Goal: Information Seeking & Learning: Learn about a topic

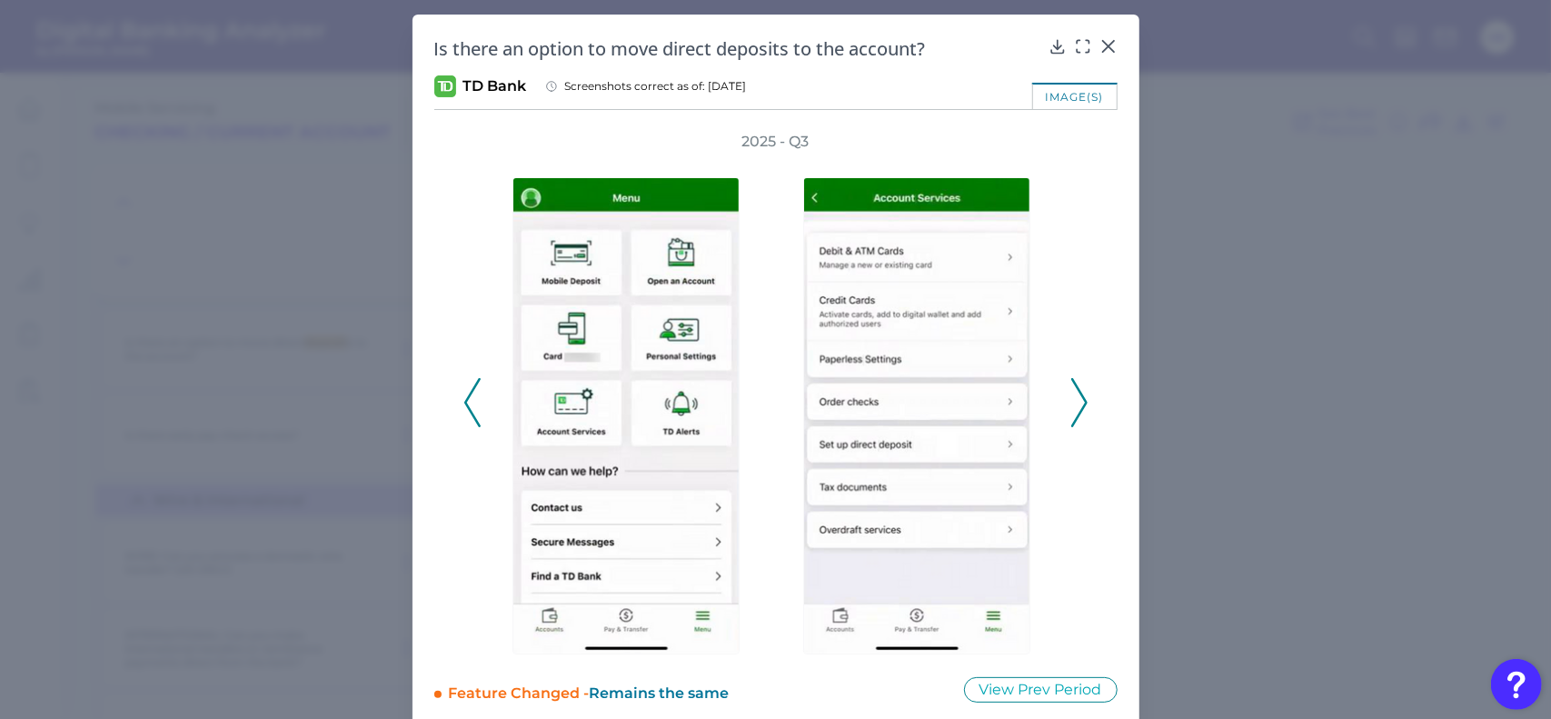
scroll to position [20, 0]
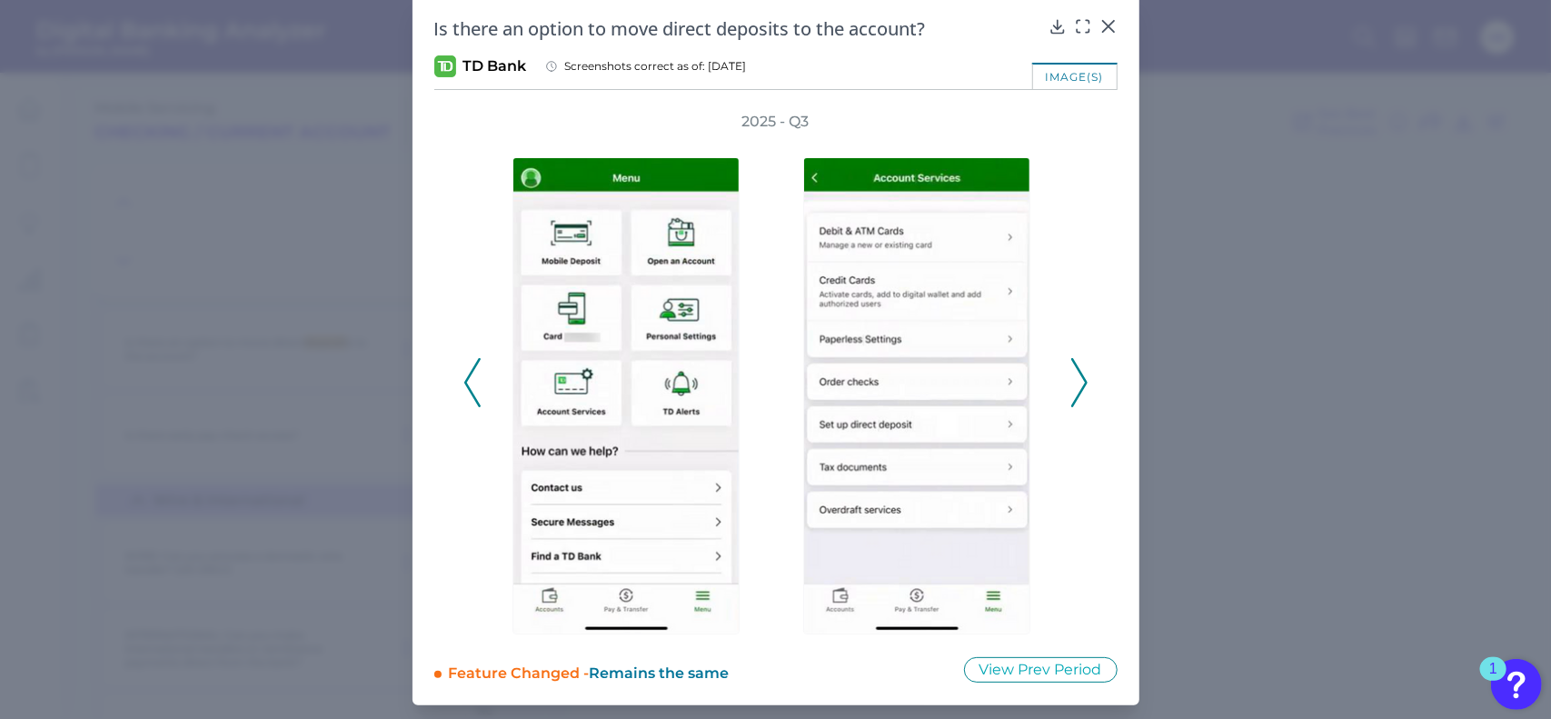
click at [1073, 392] on icon at bounding box center [1079, 382] width 16 height 49
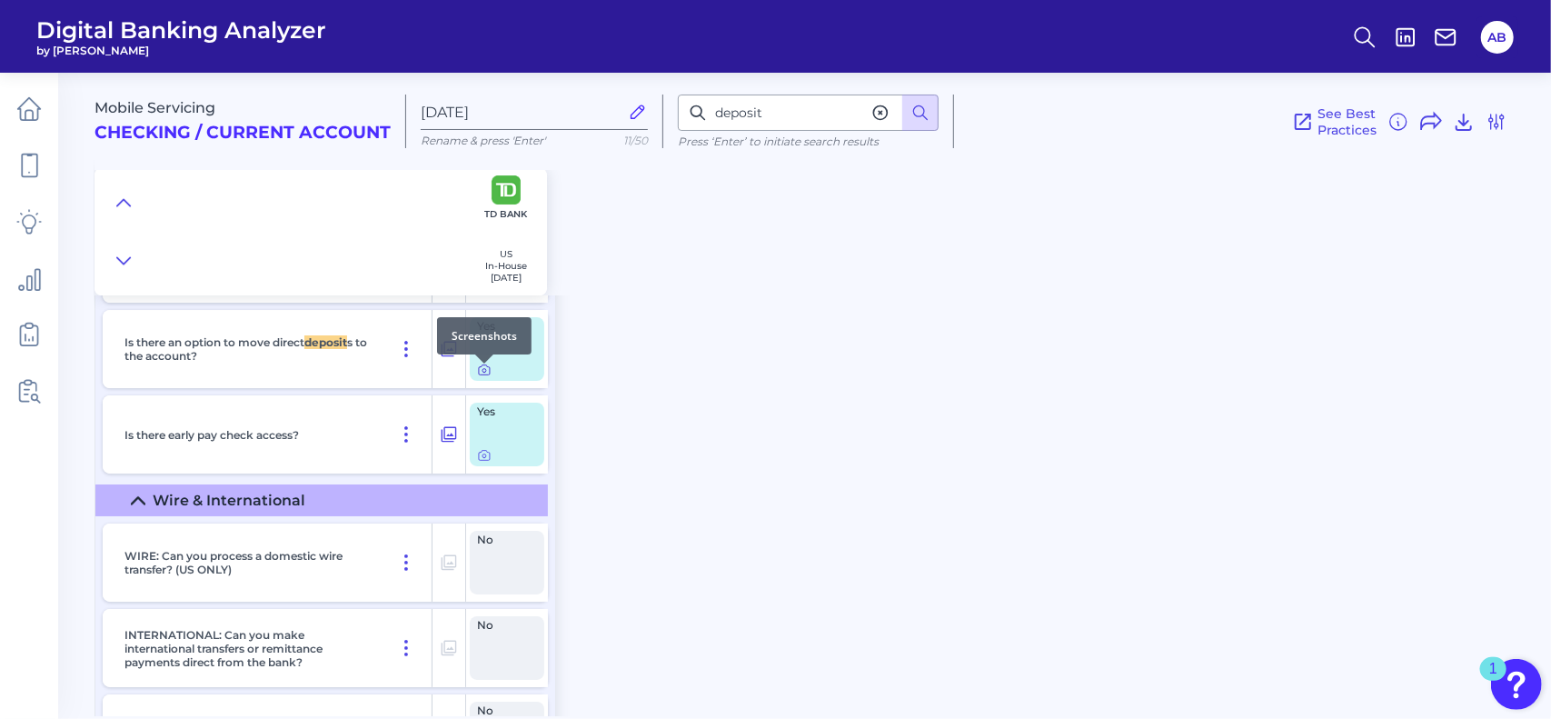
click at [483, 372] on icon at bounding box center [484, 370] width 15 height 15
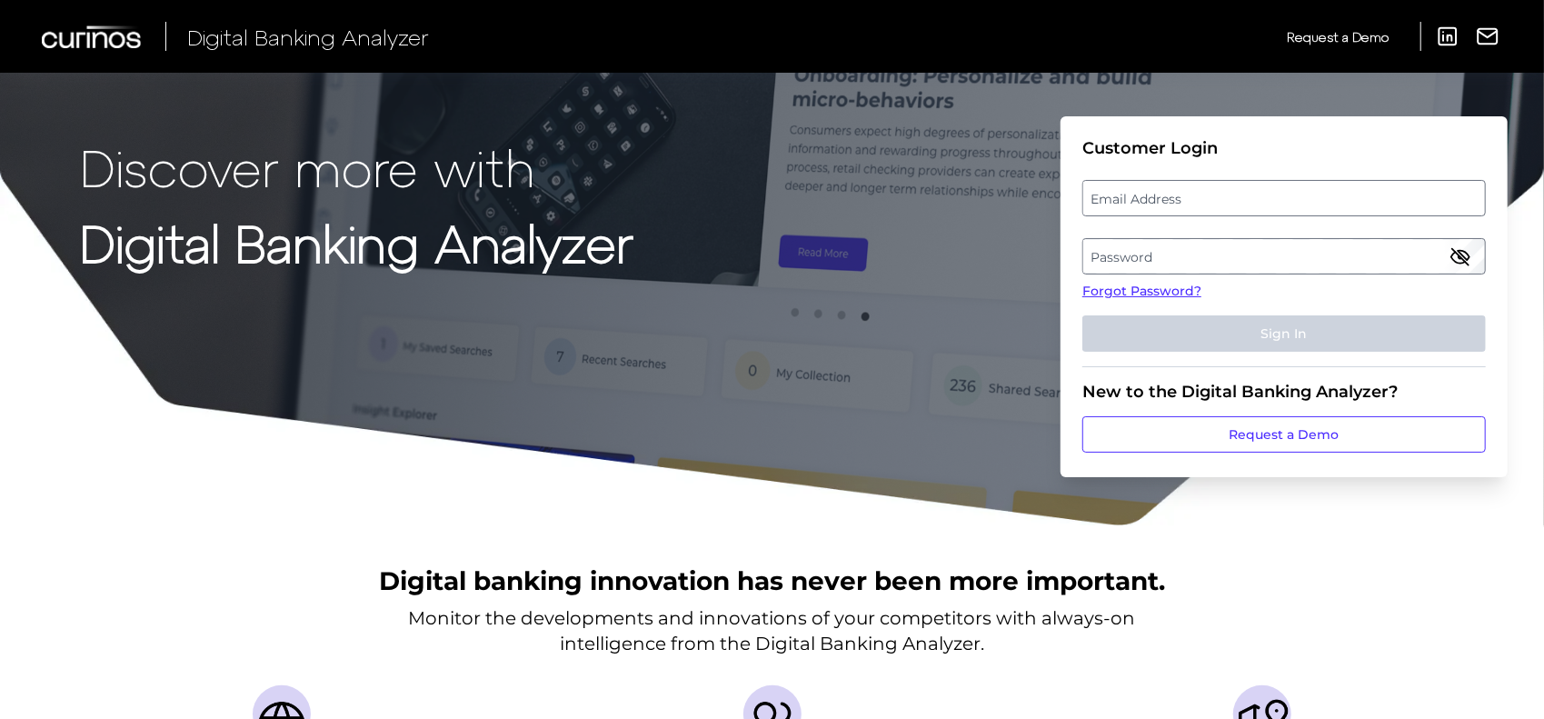
click at [1149, 190] on label "Email Address" at bounding box center [1283, 198] width 401 height 33
click at [1149, 190] on input "email" at bounding box center [1283, 198] width 403 height 36
type input "Abigail.Brauninger@td.com"
click at [1465, 266] on icon "button" at bounding box center [1460, 256] width 22 height 22
click at [1205, 257] on label "Password" at bounding box center [1283, 256] width 401 height 33
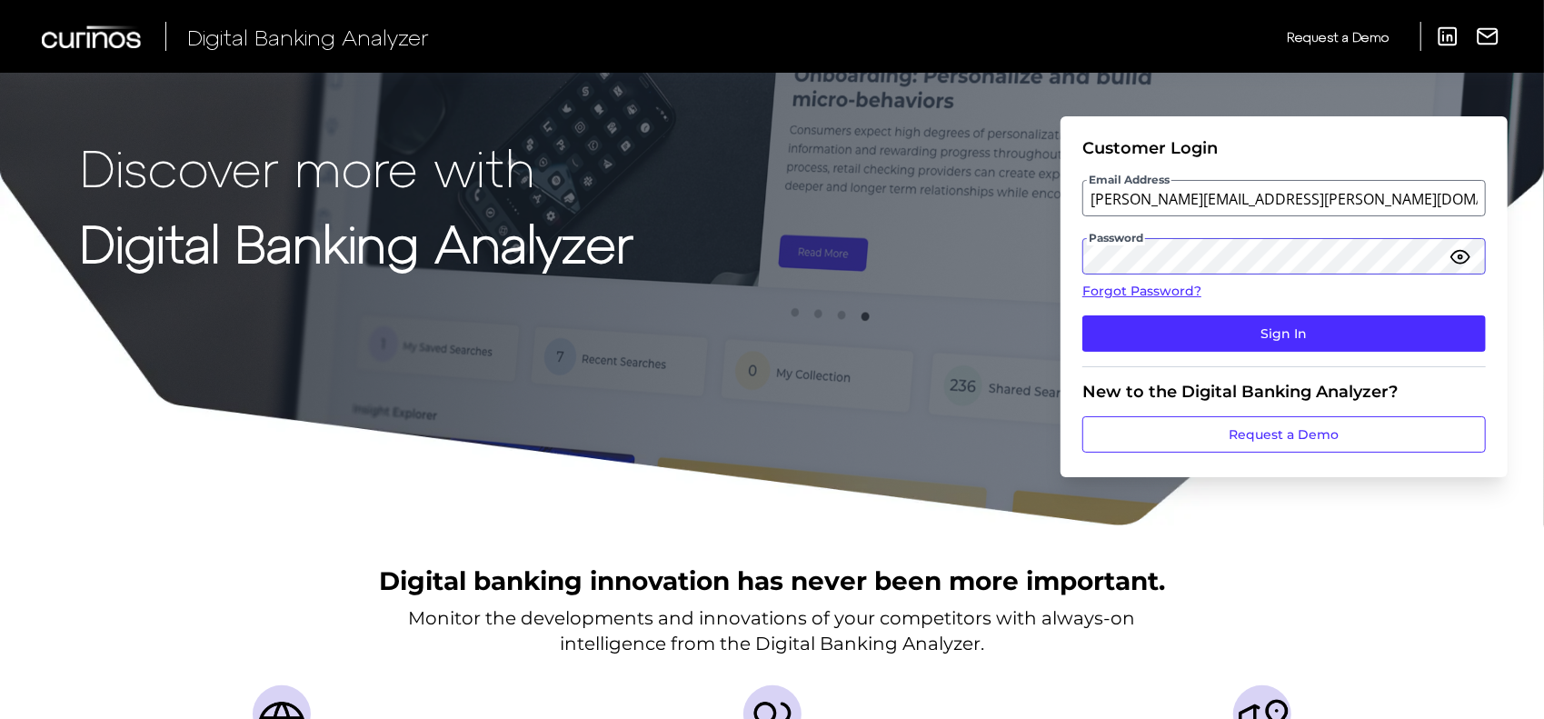
click at [1082, 315] on button "Sign In" at bounding box center [1283, 333] width 403 height 36
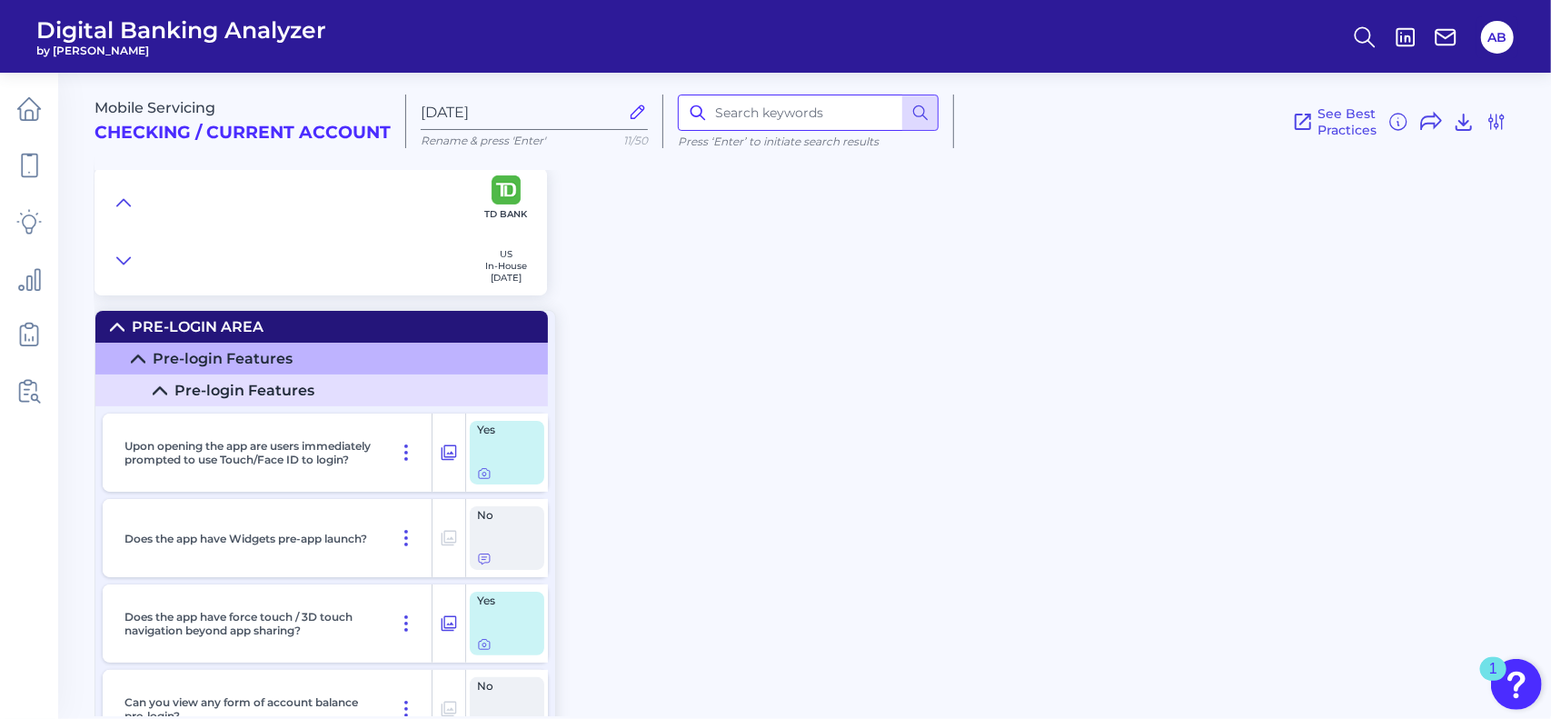
click at [740, 114] on input at bounding box center [808, 113] width 261 height 36
type input "card"
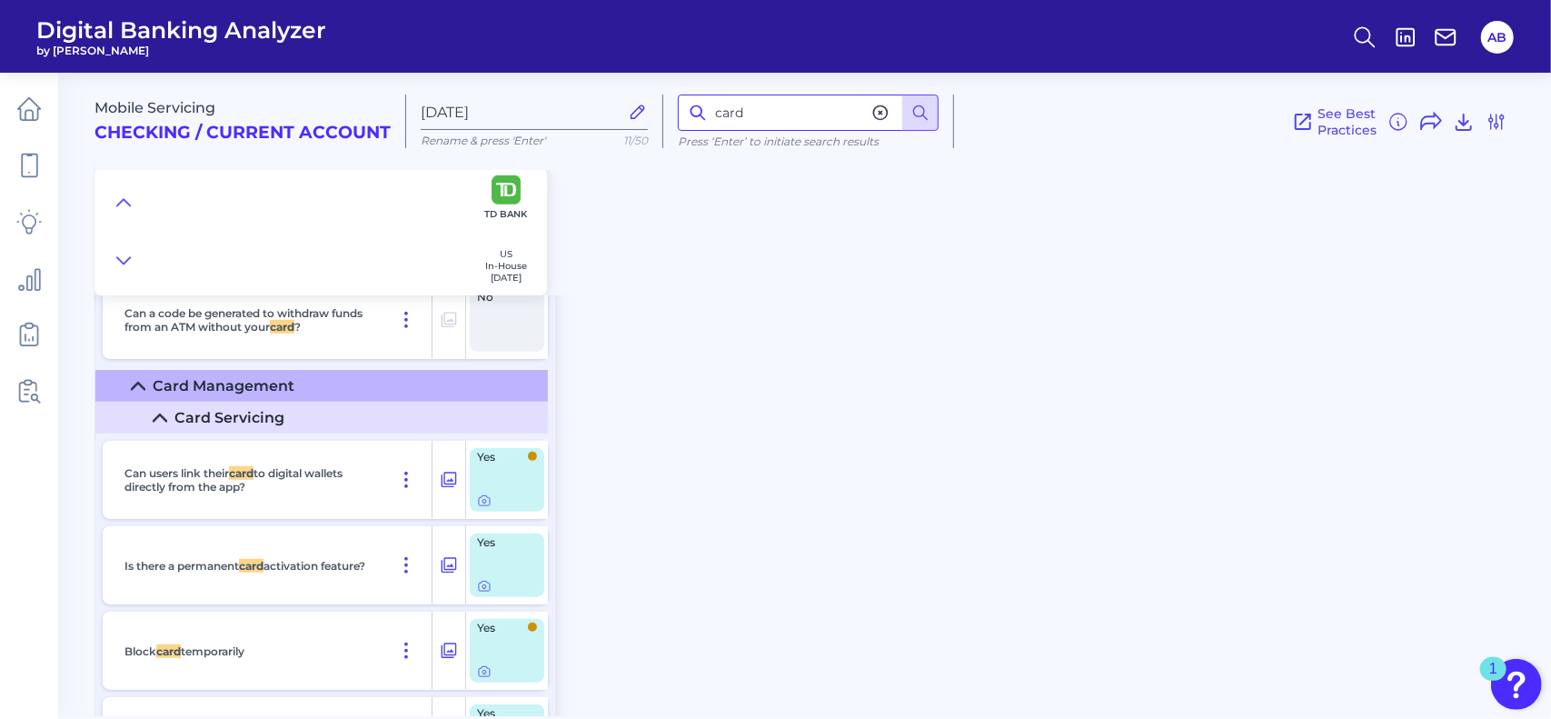
scroll to position [14789, 0]
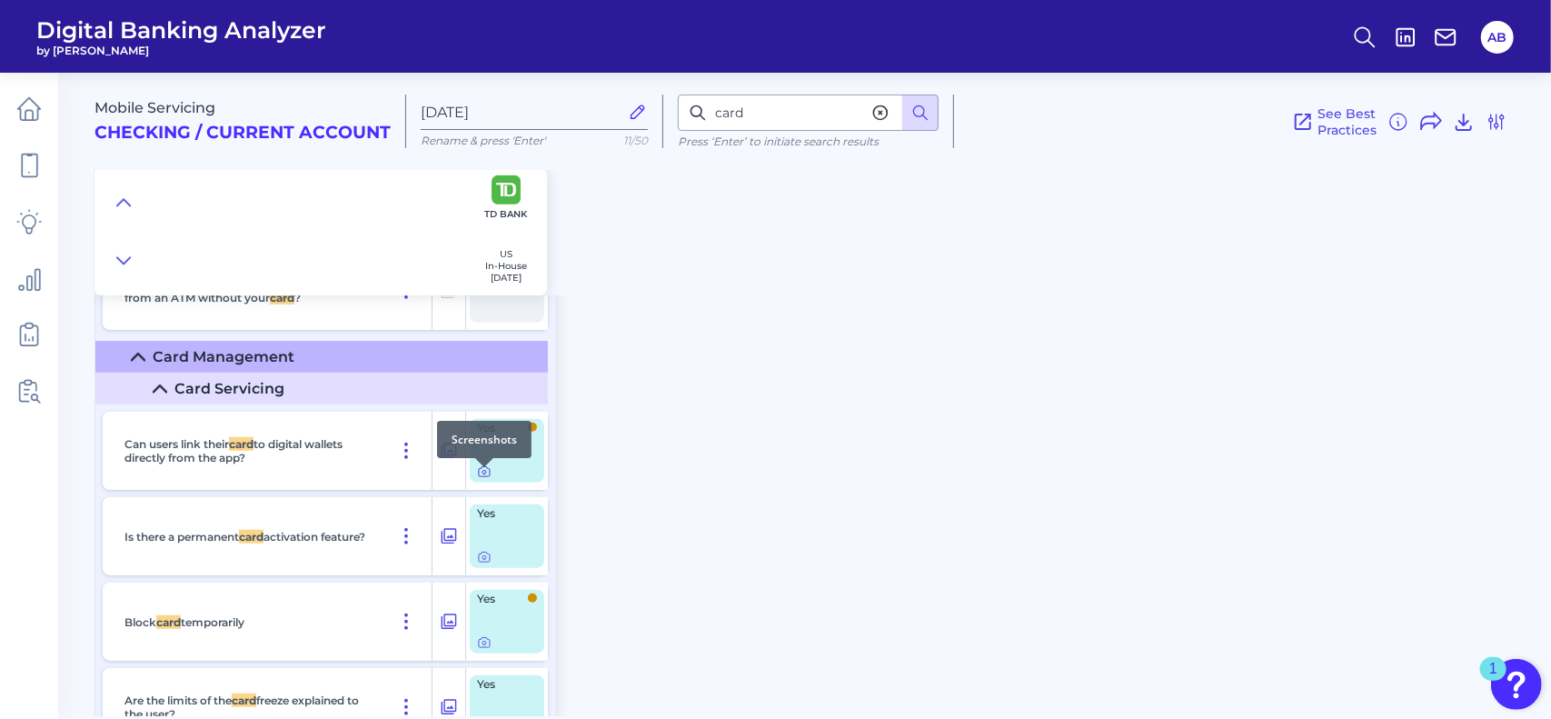
click at [483, 479] on icon at bounding box center [484, 471] width 15 height 15
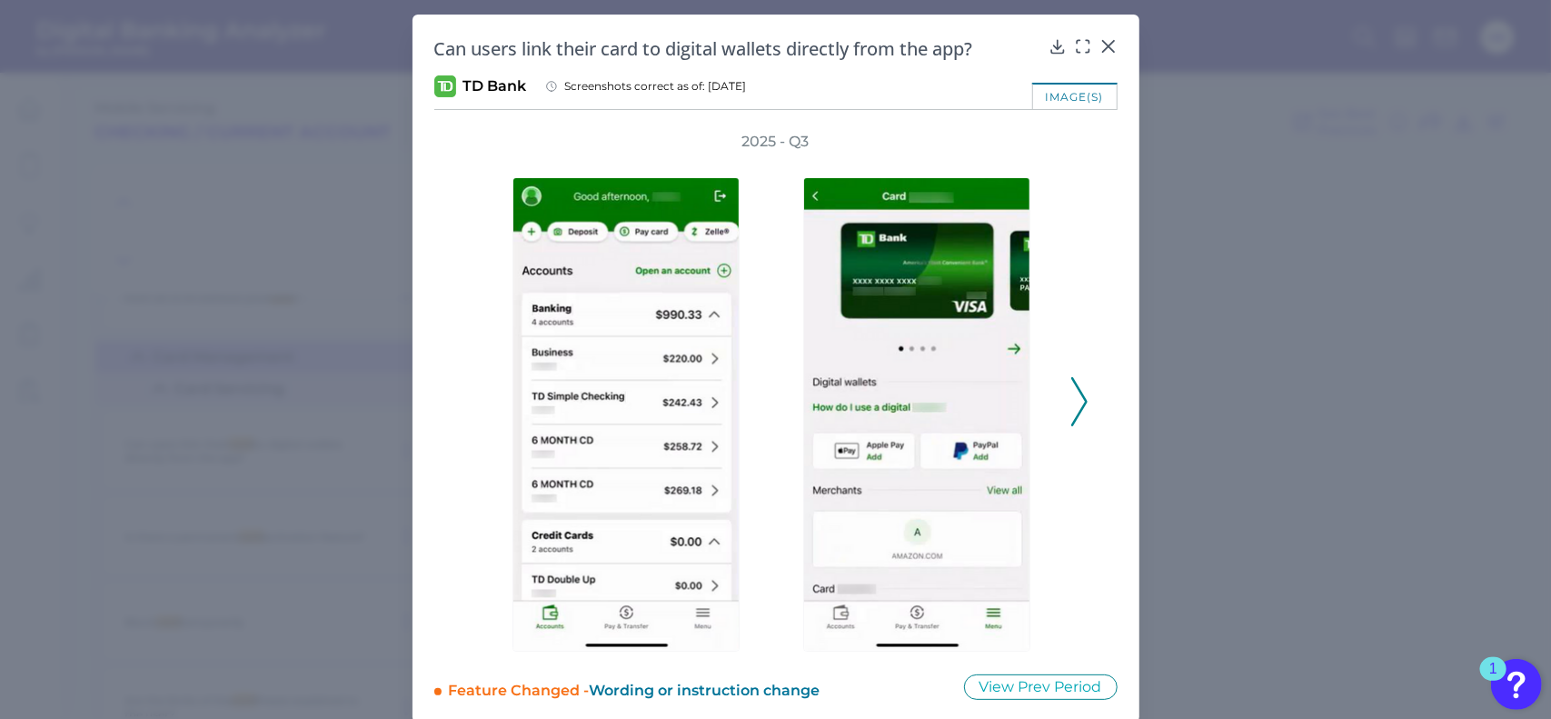
click at [1071, 398] on icon at bounding box center [1079, 401] width 16 height 49
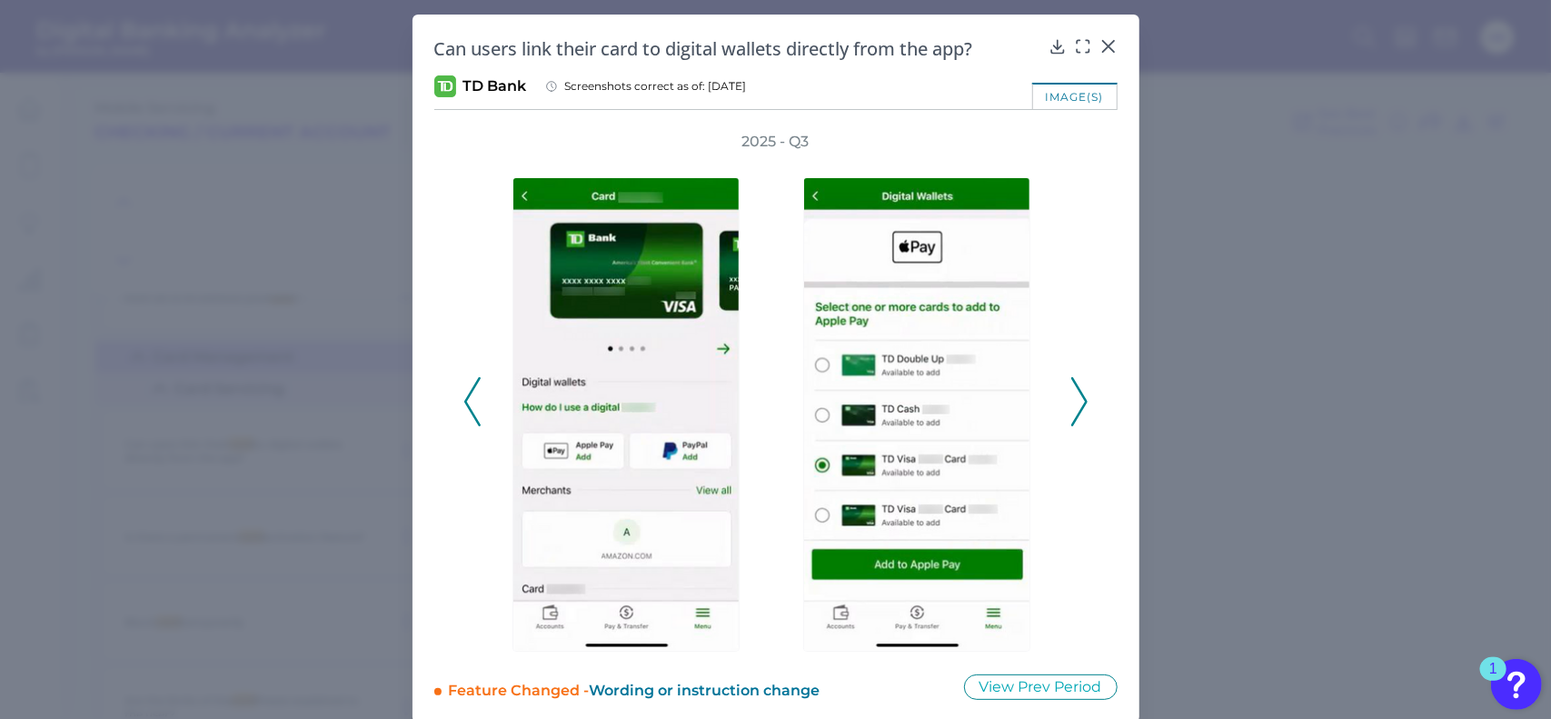
click at [471, 404] on icon at bounding box center [472, 401] width 16 height 49
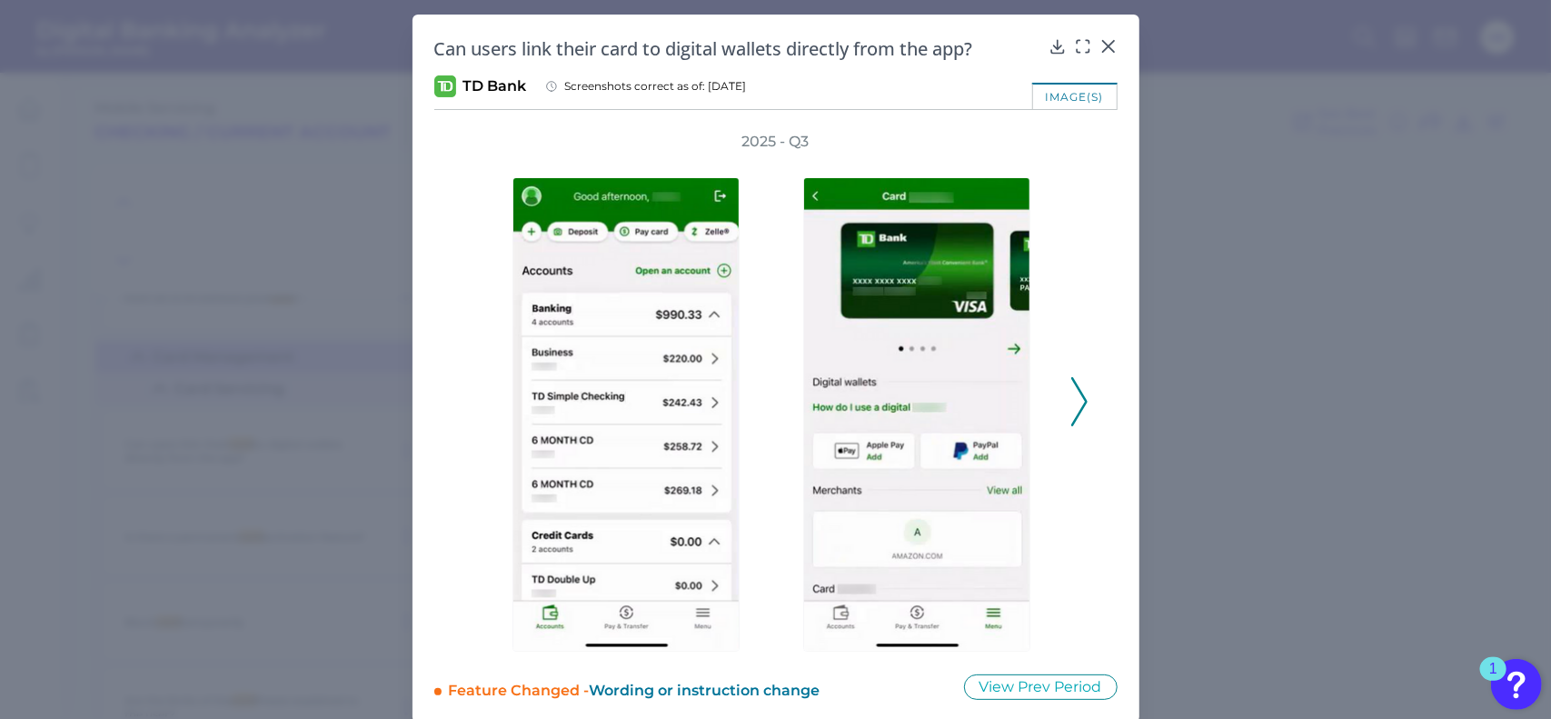
click at [1071, 395] on icon at bounding box center [1079, 401] width 16 height 49
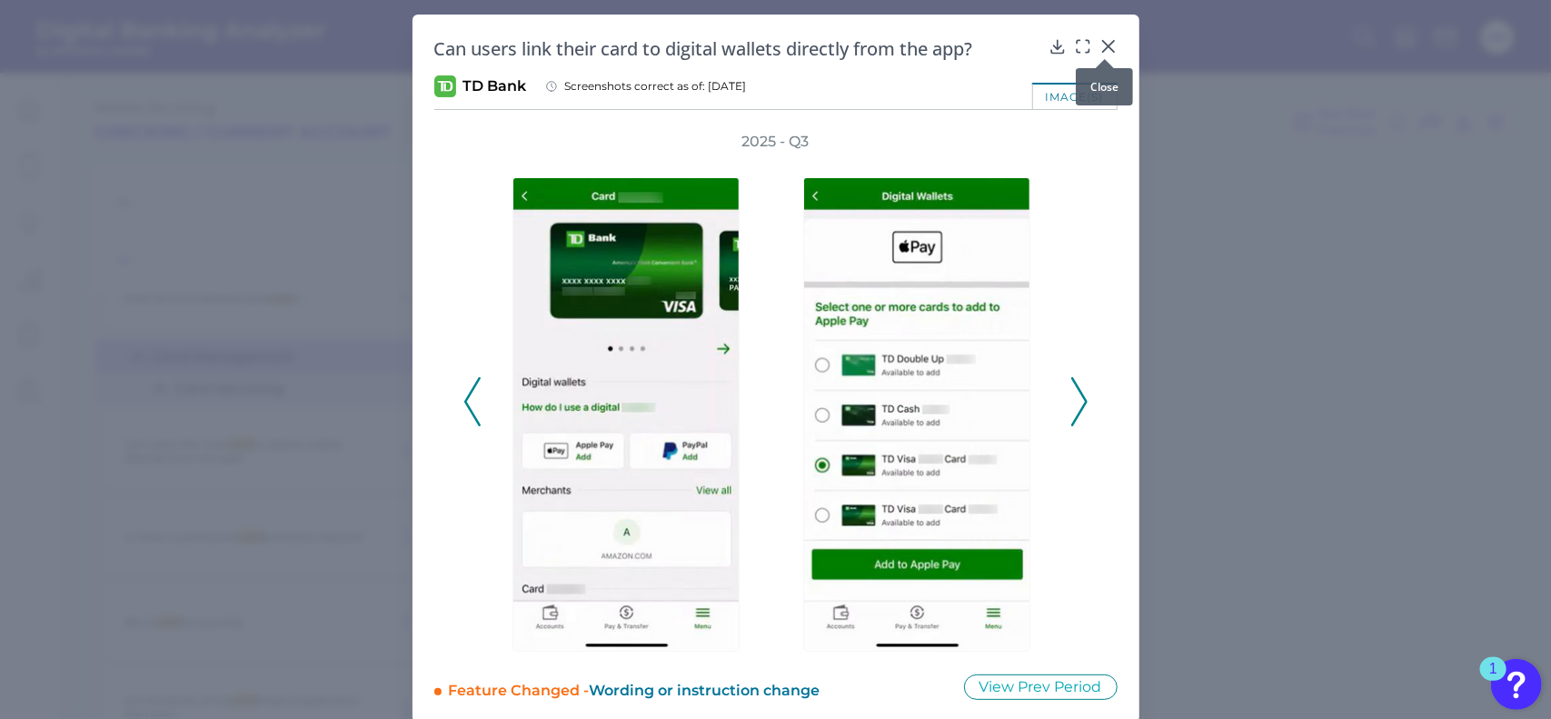
click at [1100, 45] on icon at bounding box center [1109, 46] width 18 height 18
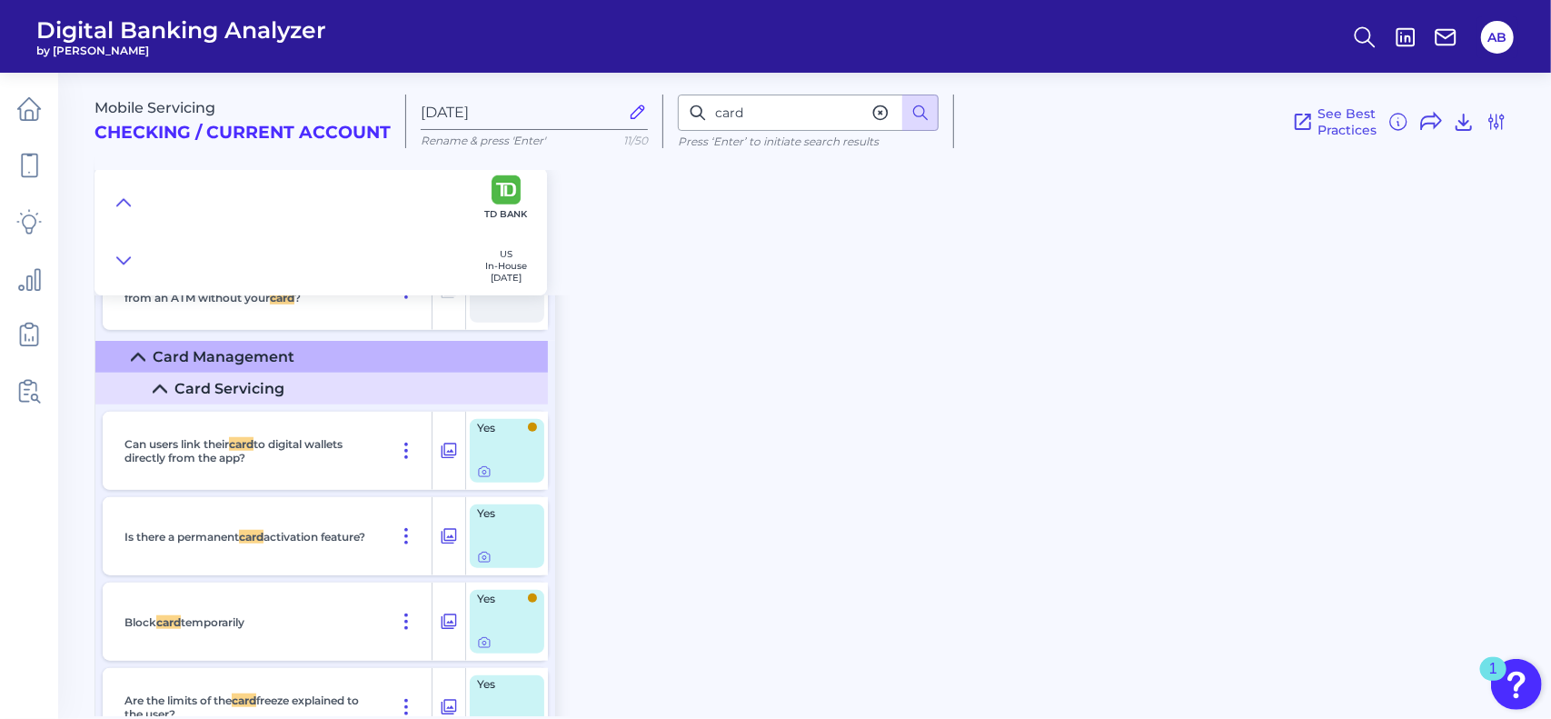
scroll to position [14880, 0]
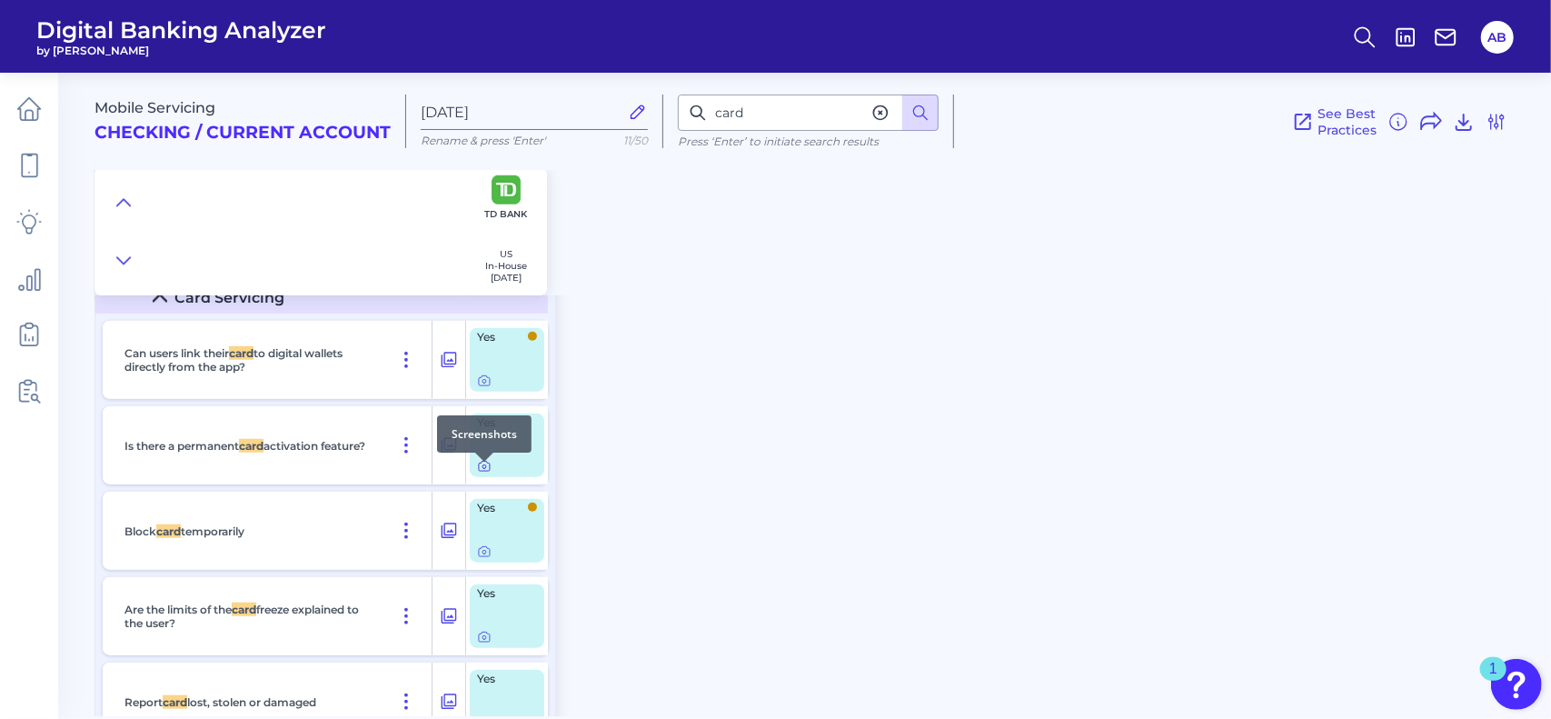
click at [489, 472] on icon at bounding box center [484, 466] width 15 height 15
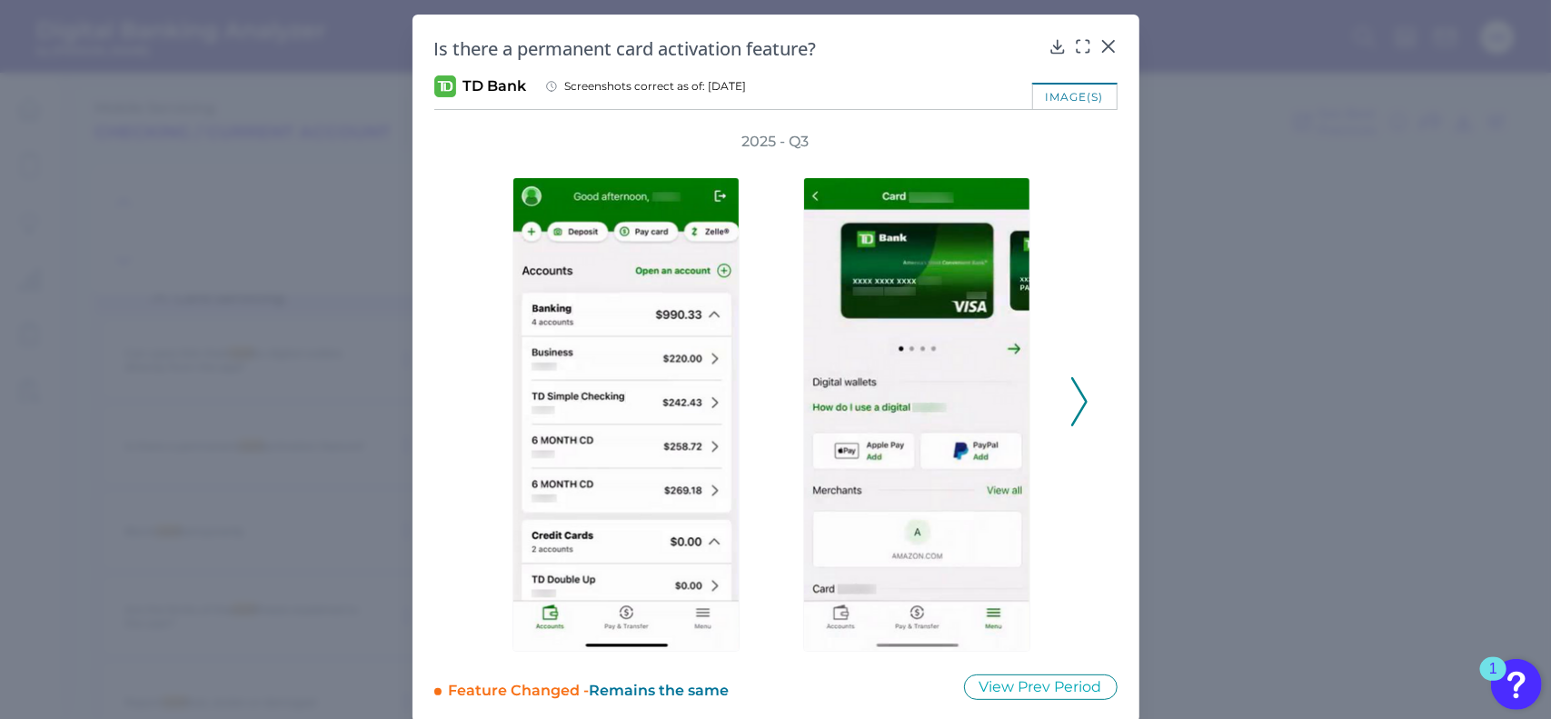
click at [1076, 416] on icon at bounding box center [1079, 401] width 16 height 49
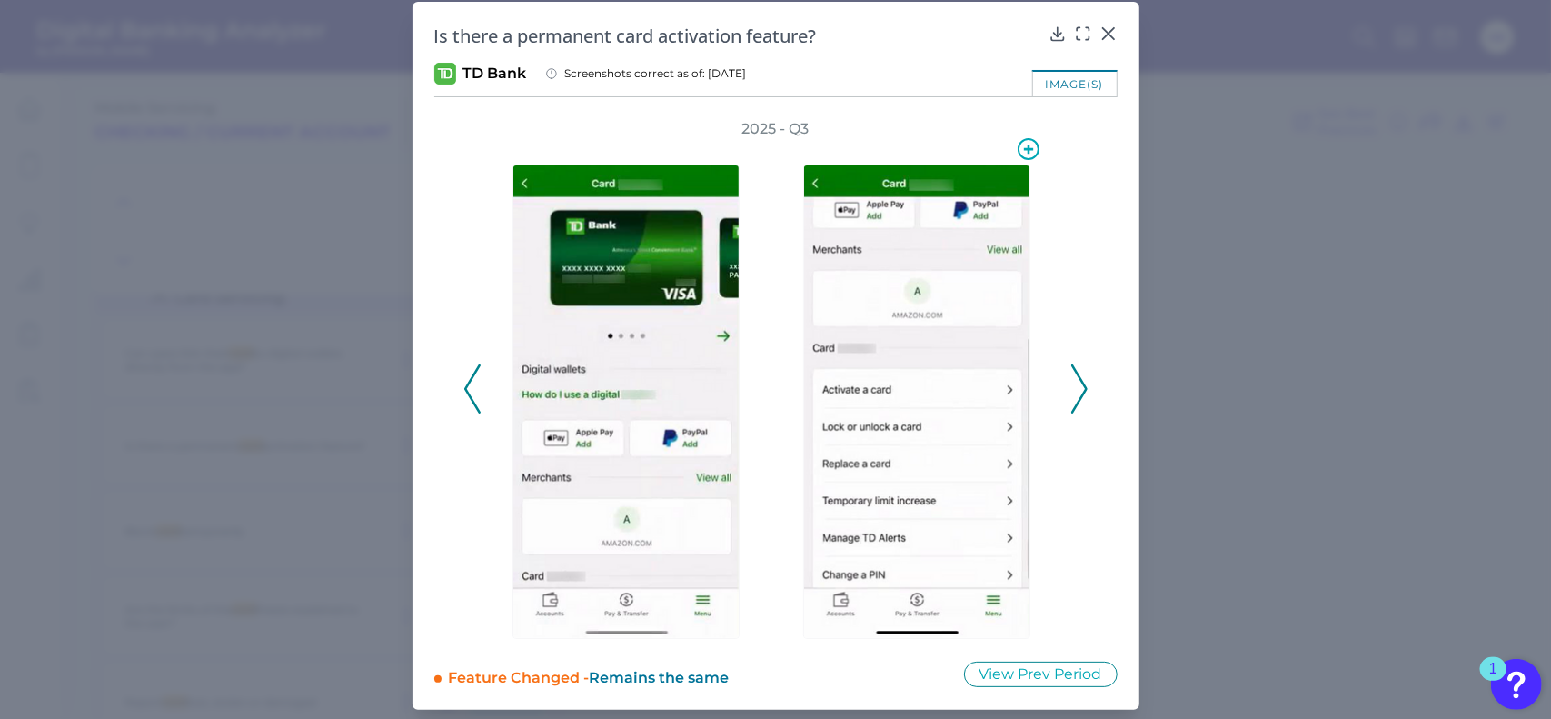
scroll to position [17, 0]
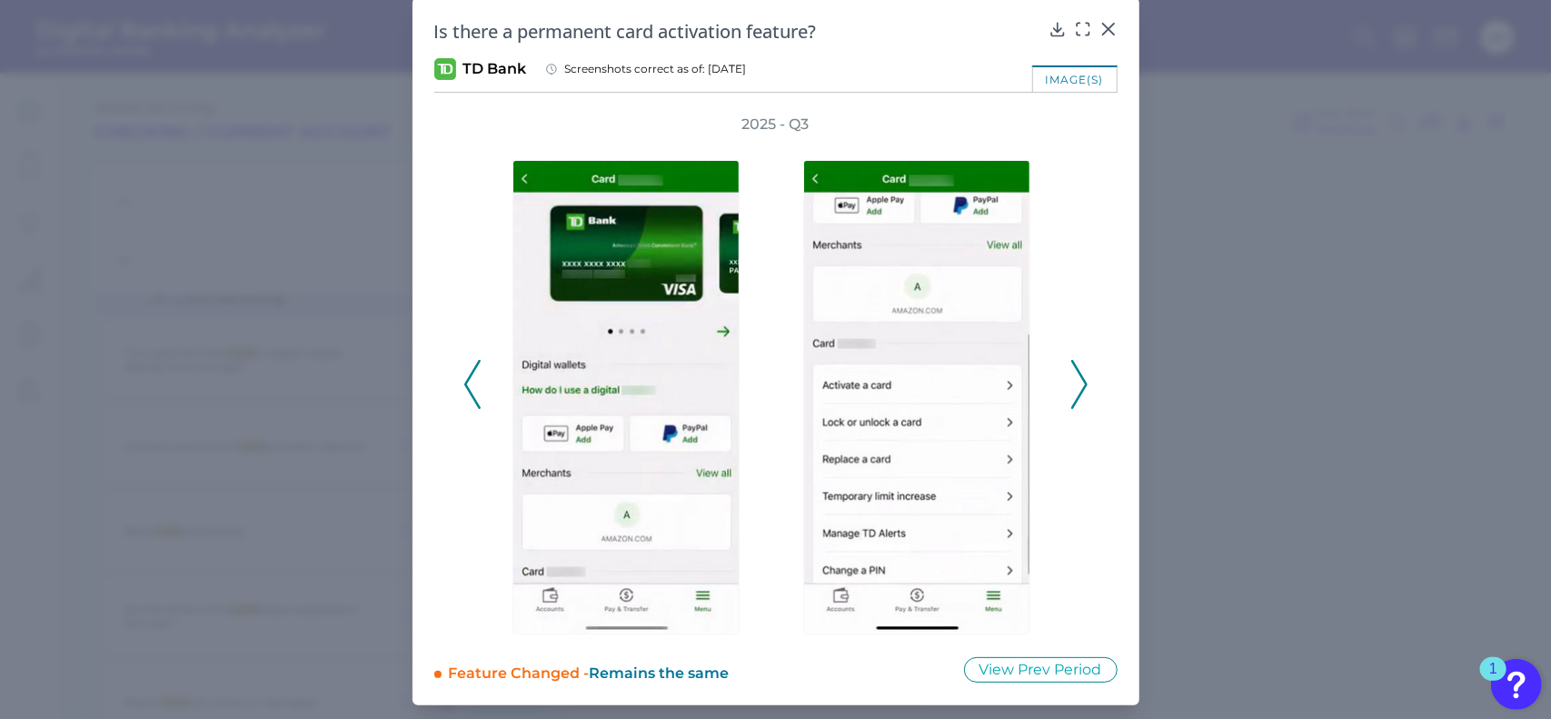
click at [464, 373] on icon at bounding box center [472, 384] width 16 height 49
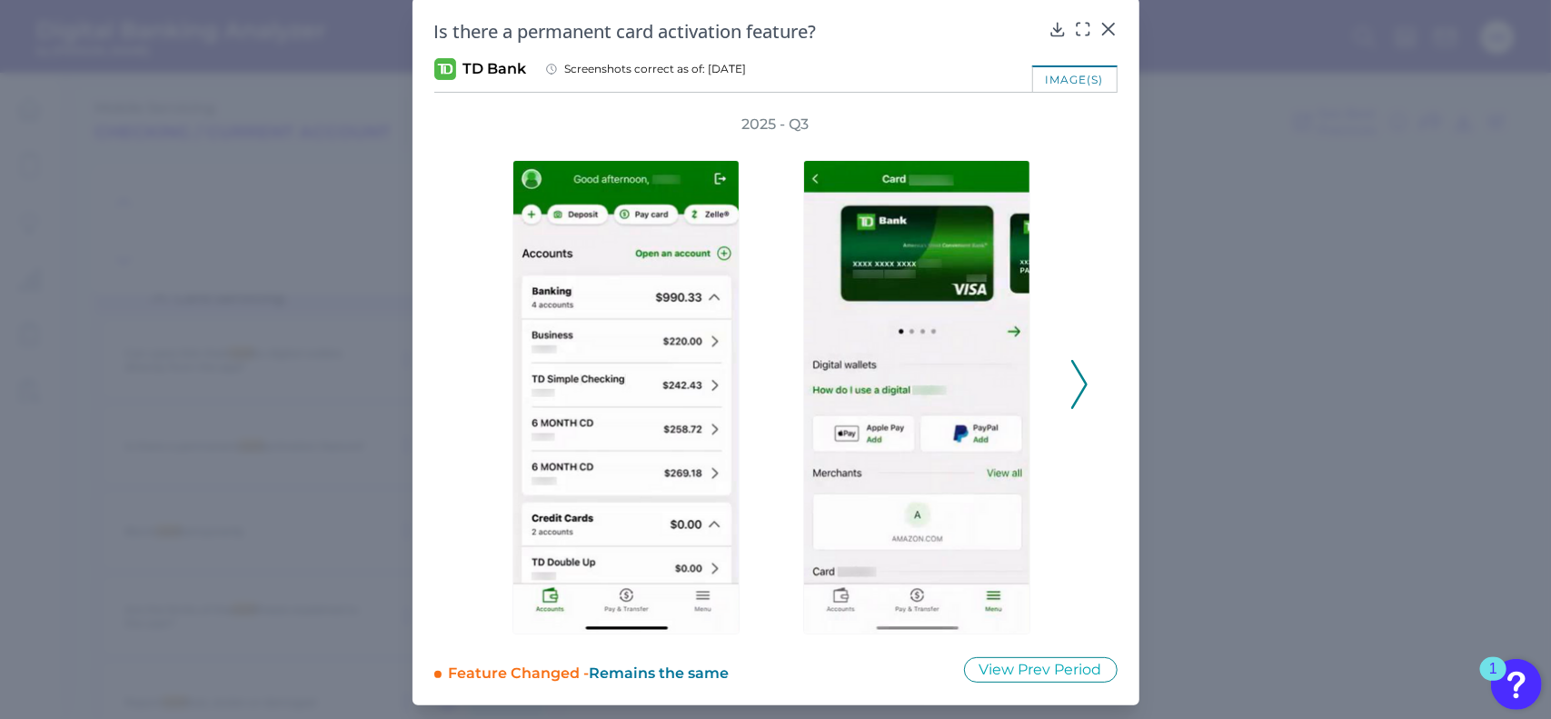
click at [1071, 383] on icon at bounding box center [1079, 384] width 16 height 49
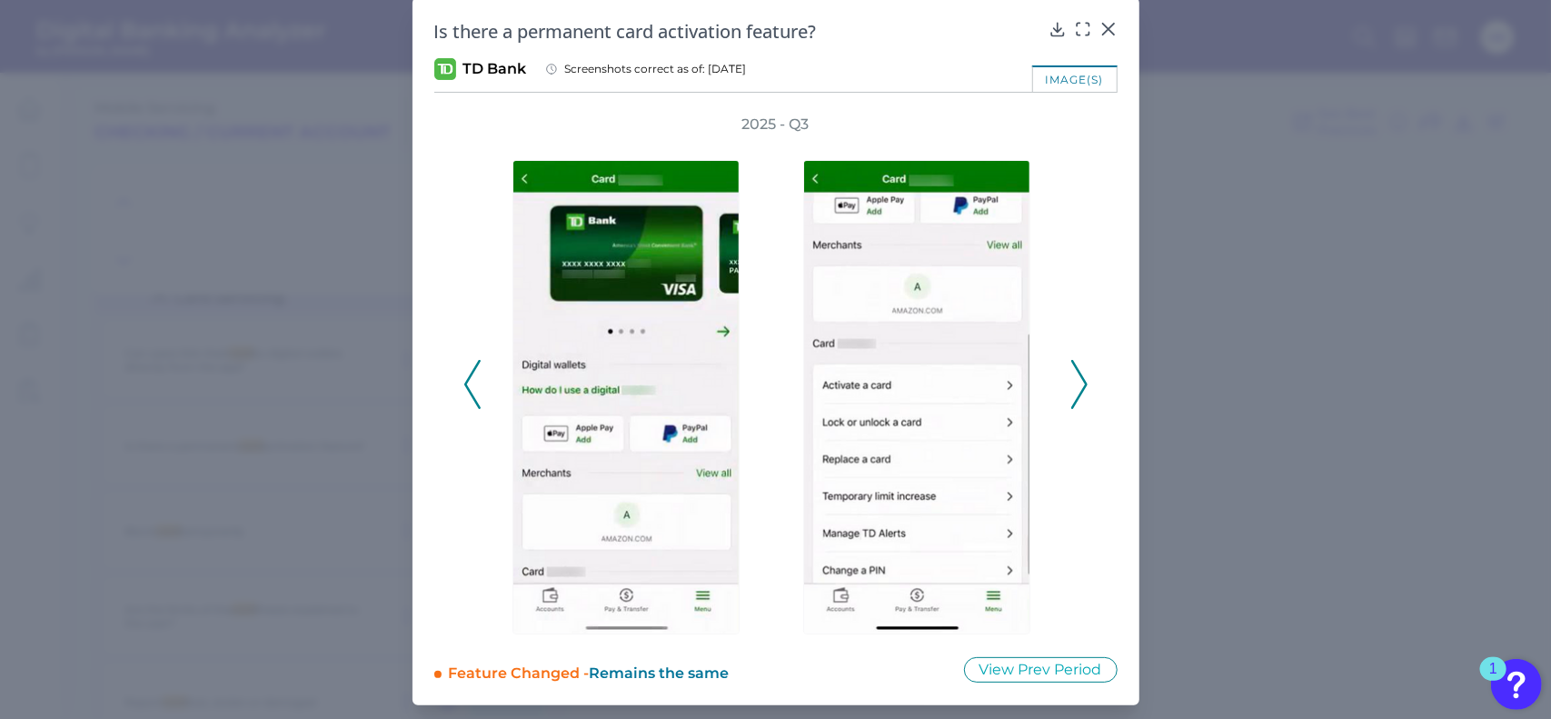
click at [470, 387] on icon at bounding box center [472, 384] width 16 height 49
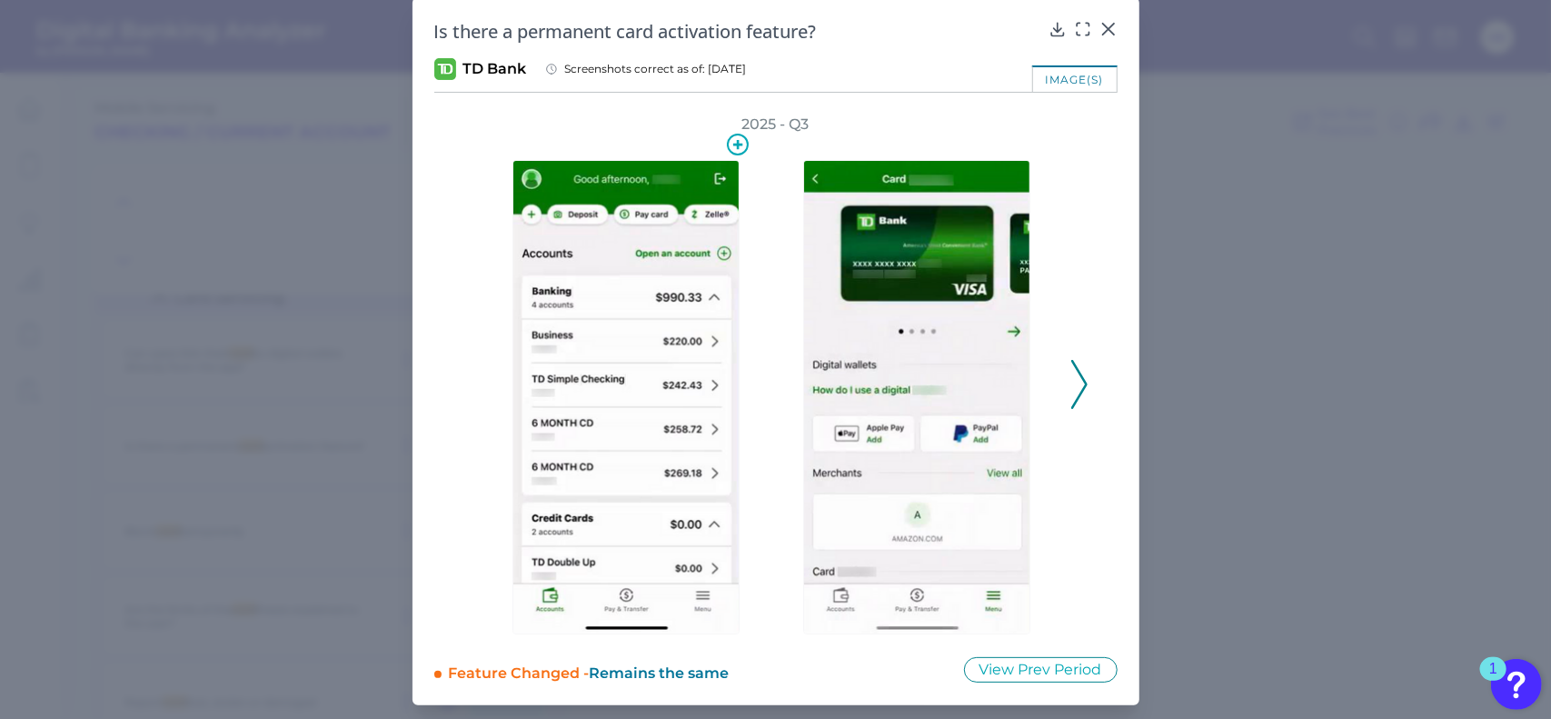
click at [545, 298] on img at bounding box center [626, 397] width 227 height 474
click at [1102, 23] on icon at bounding box center [1109, 29] width 18 height 18
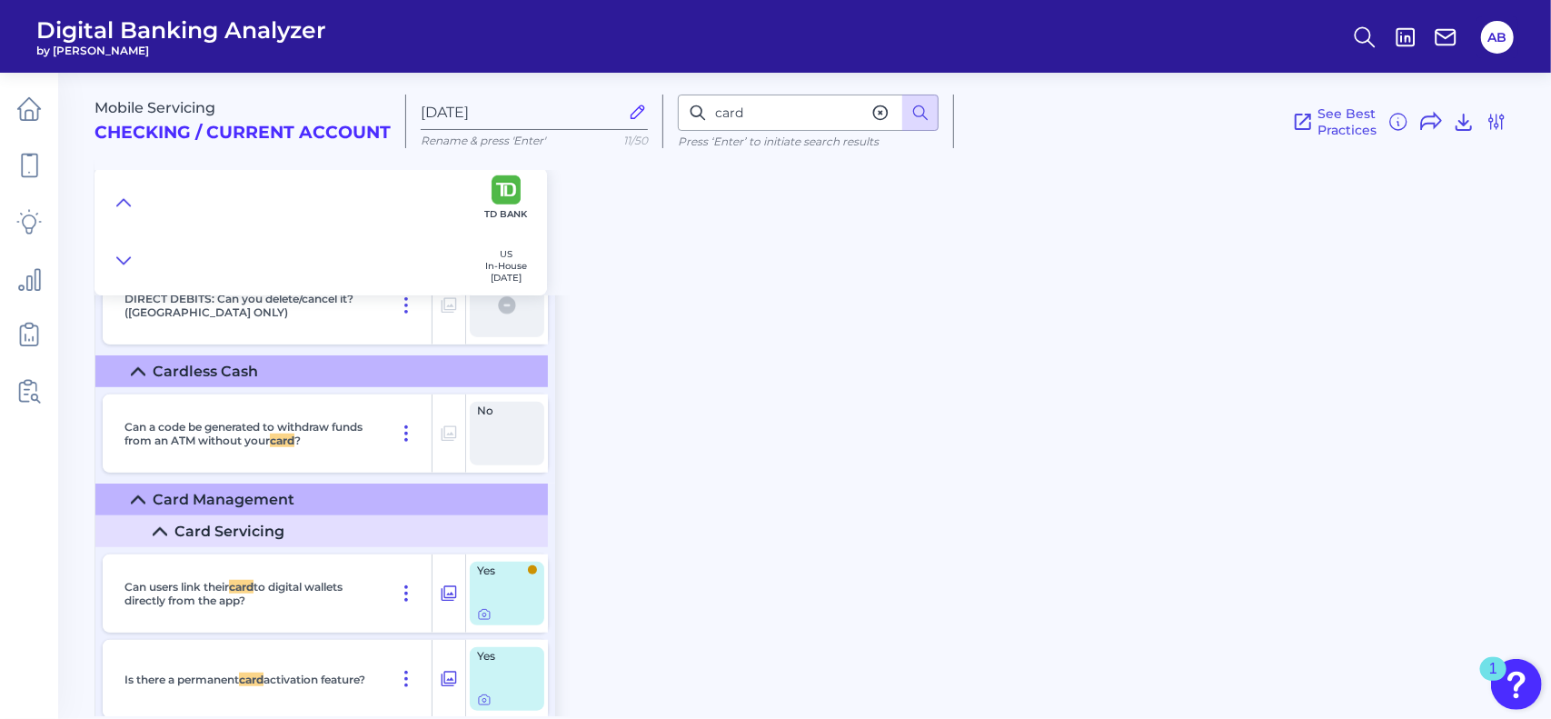
scroll to position [14608, 0]
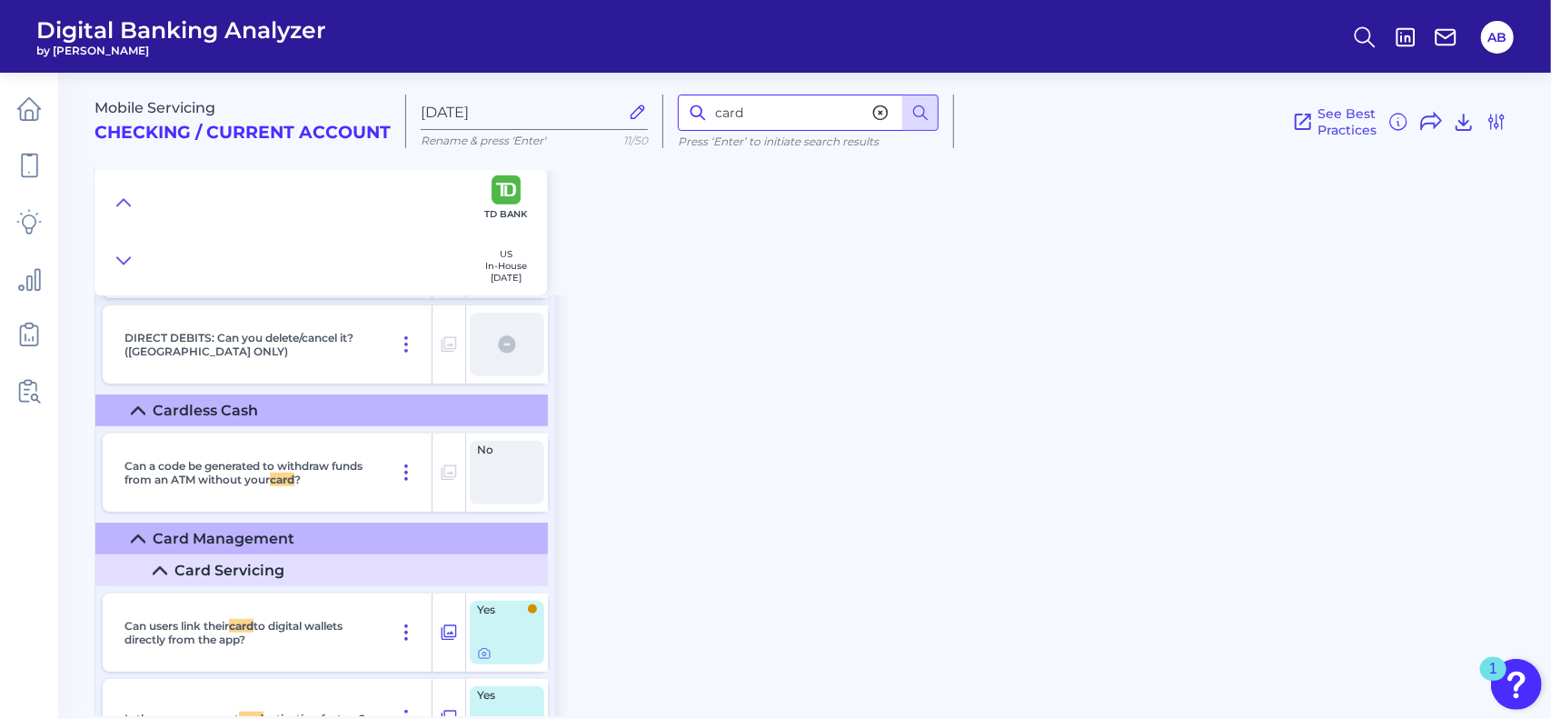
drag, startPoint x: 761, startPoint y: 113, endPoint x: 671, endPoint y: 248, distance: 162.6
click at [702, 110] on div "card" at bounding box center [808, 113] width 261 height 36
type input "limit"
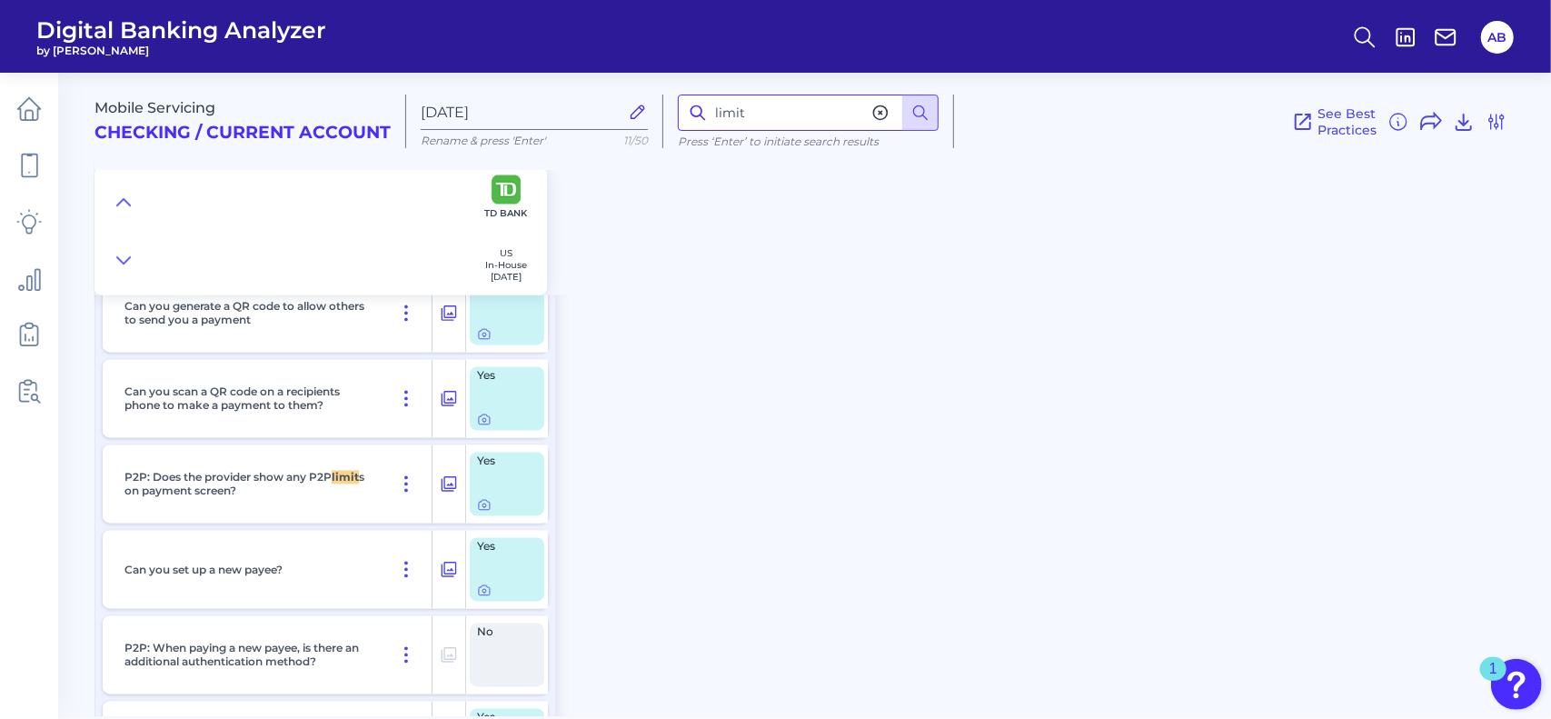
scroll to position [11421, 0]
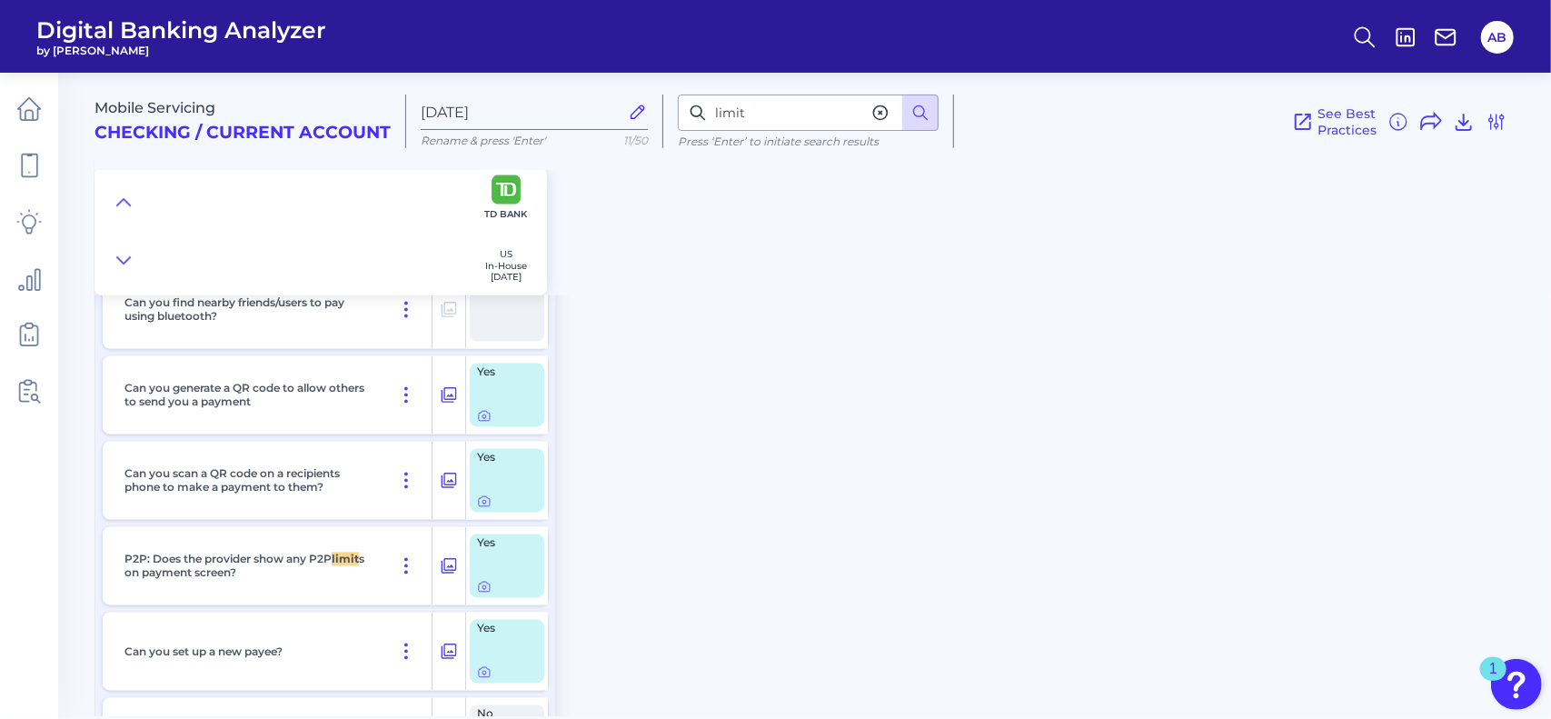
click at [754, 386] on div "Mobile Servicing Checking / Current Account Aug 20 2025 Rename & press 'Enter' …" at bounding box center [823, 387] width 1457 height 657
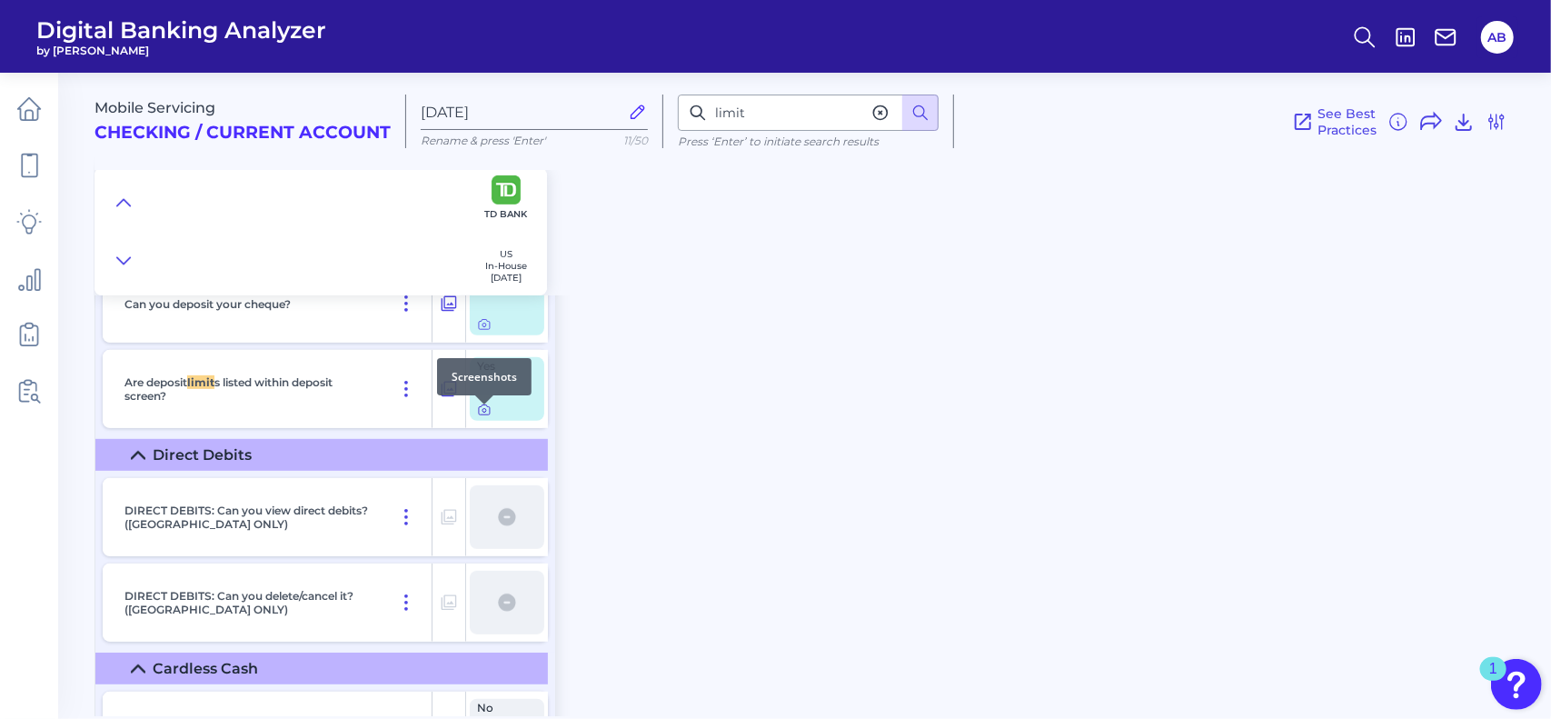
click at [486, 417] on icon at bounding box center [484, 410] width 15 height 15
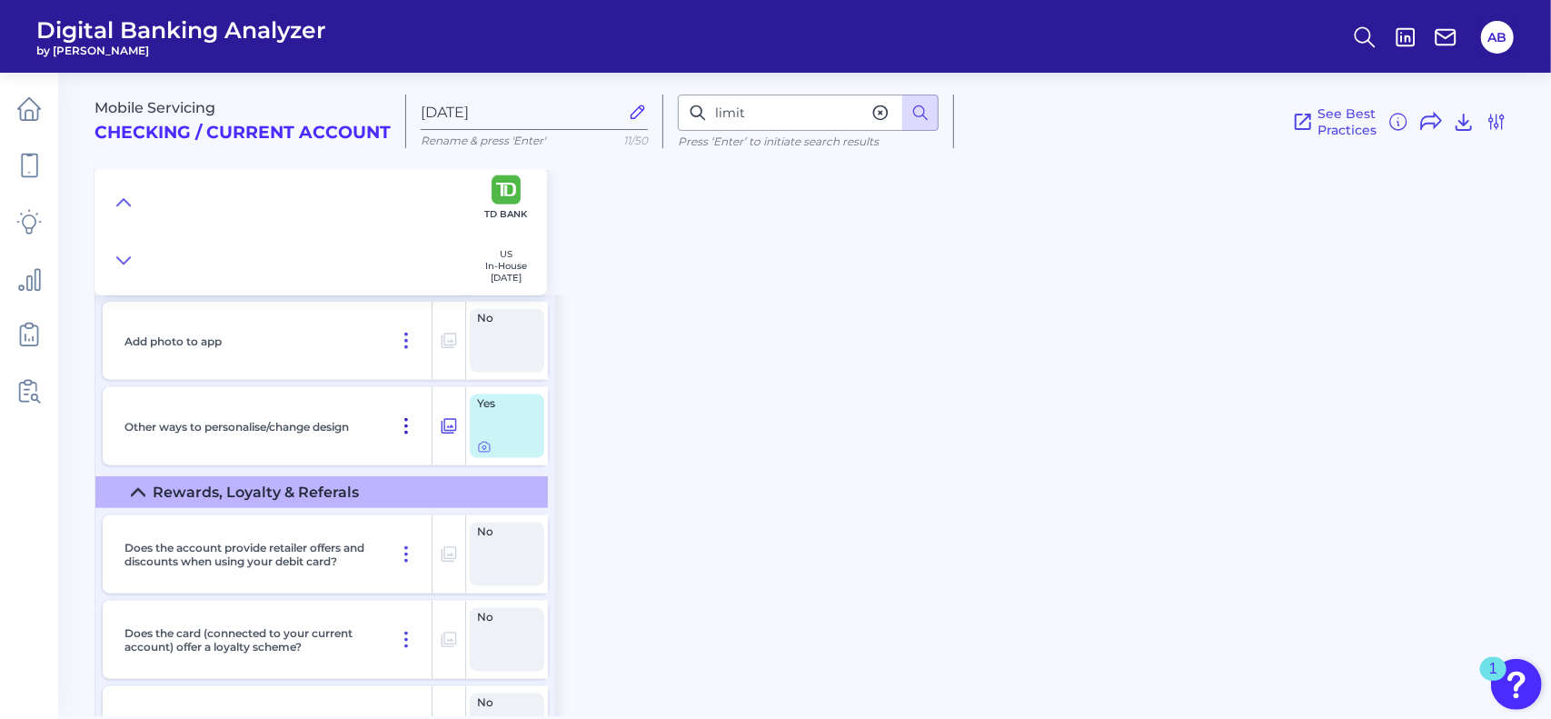
scroll to position [19800, 0]
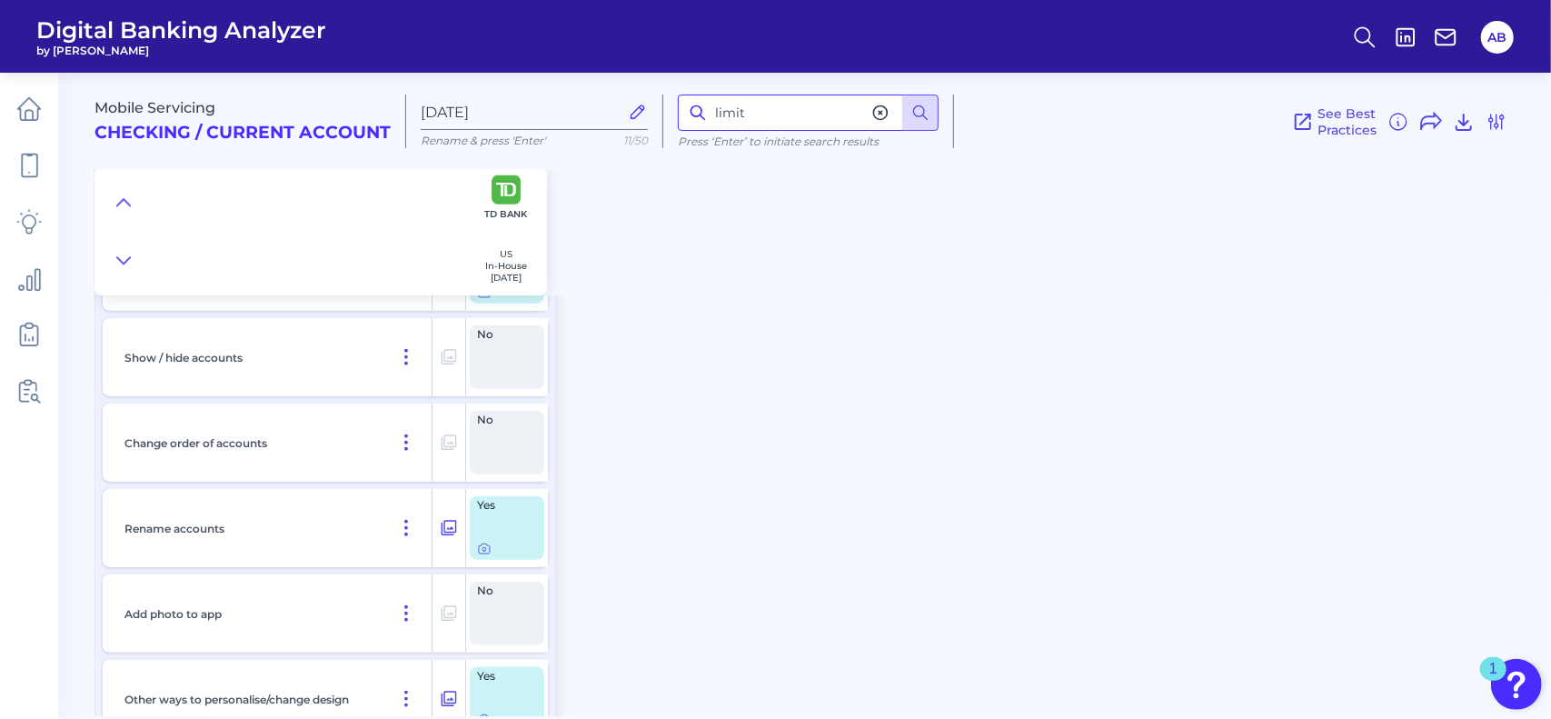
click at [782, 112] on input "limit" at bounding box center [808, 113] width 261 height 36
drag, startPoint x: 816, startPoint y: 125, endPoint x: 630, endPoint y: 115, distance: 186.6
click at [630, 115] on div "Mobile Servicing Checking / Current Account Aug 20 2025 Rename & press 'Enter' …" at bounding box center [819, 114] width 1449 height 112
type input "card"
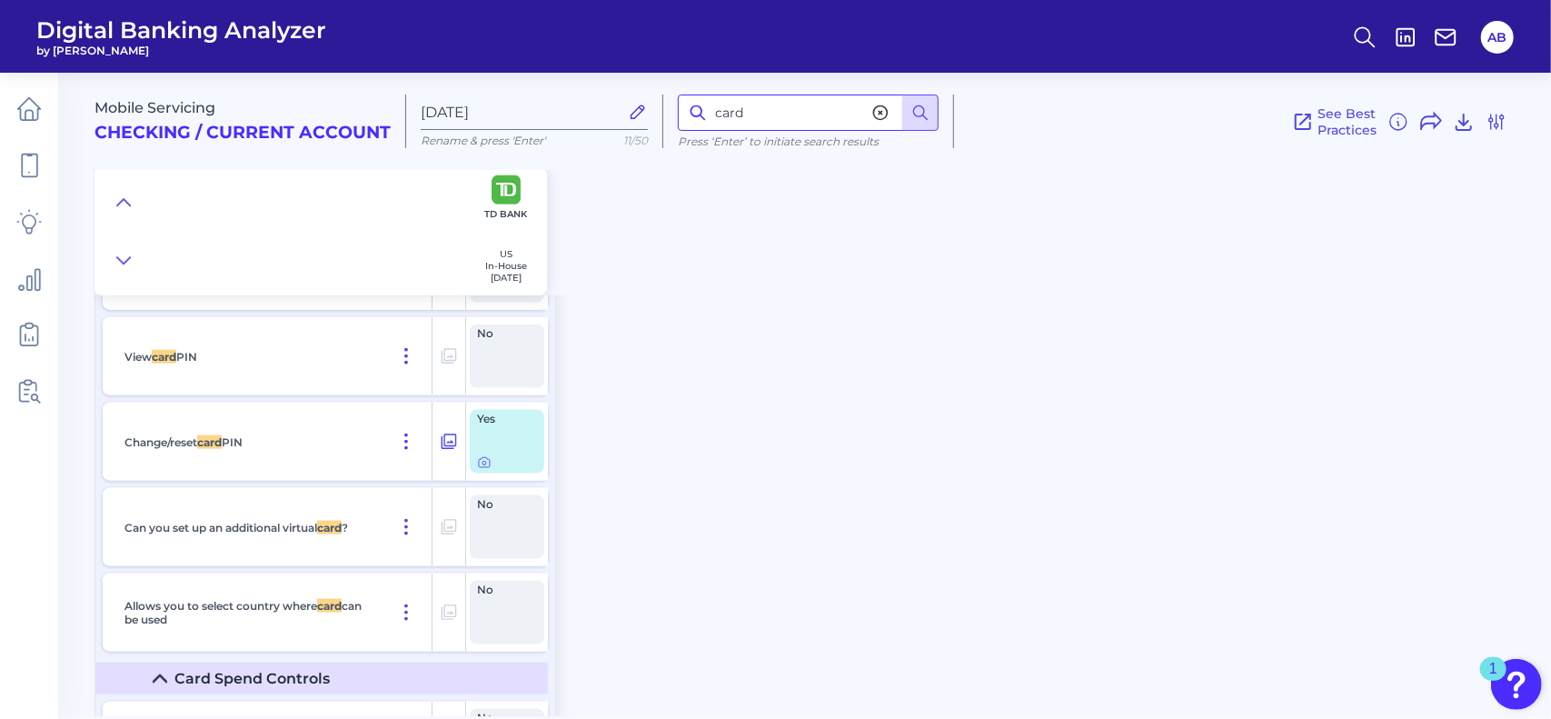
scroll to position [15425, 0]
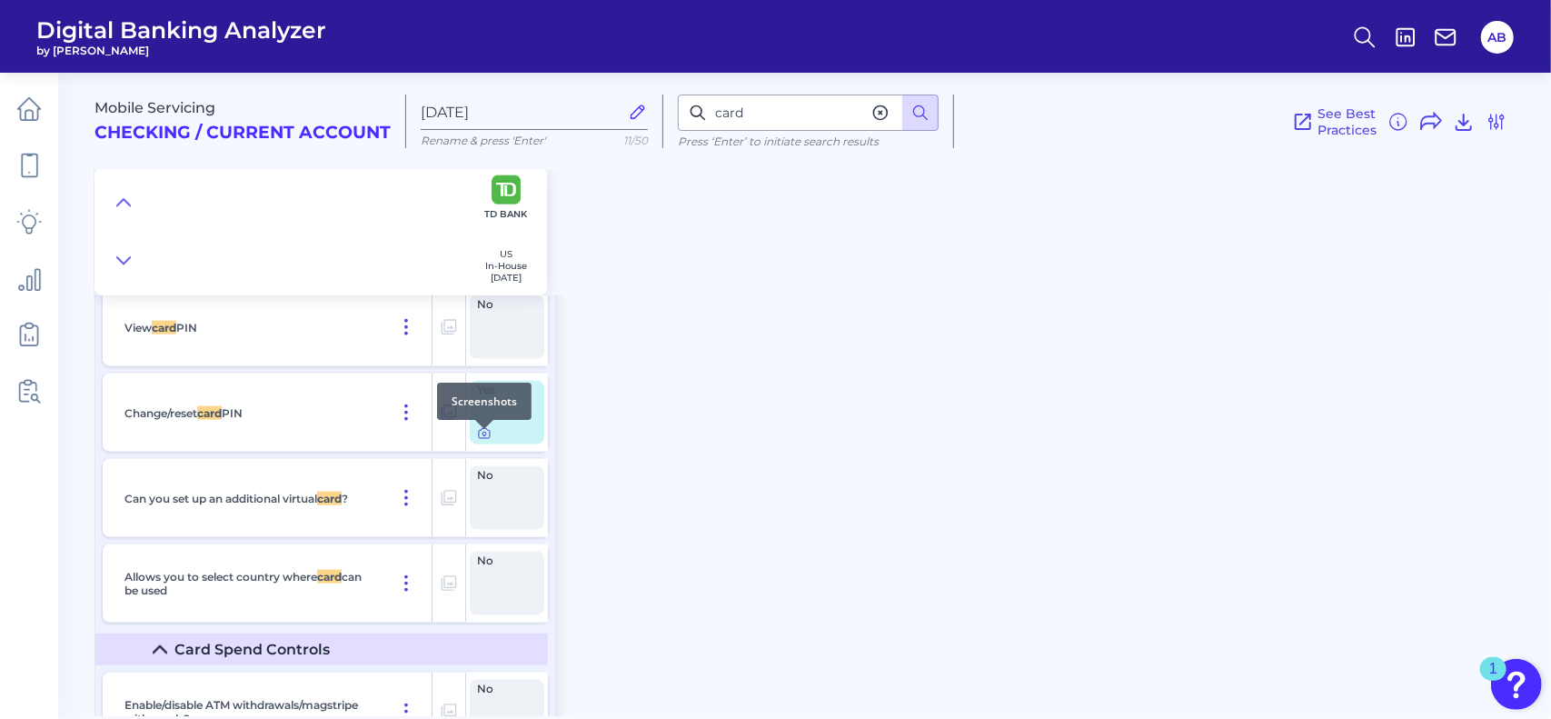
click at [482, 439] on icon at bounding box center [484, 434] width 11 height 10
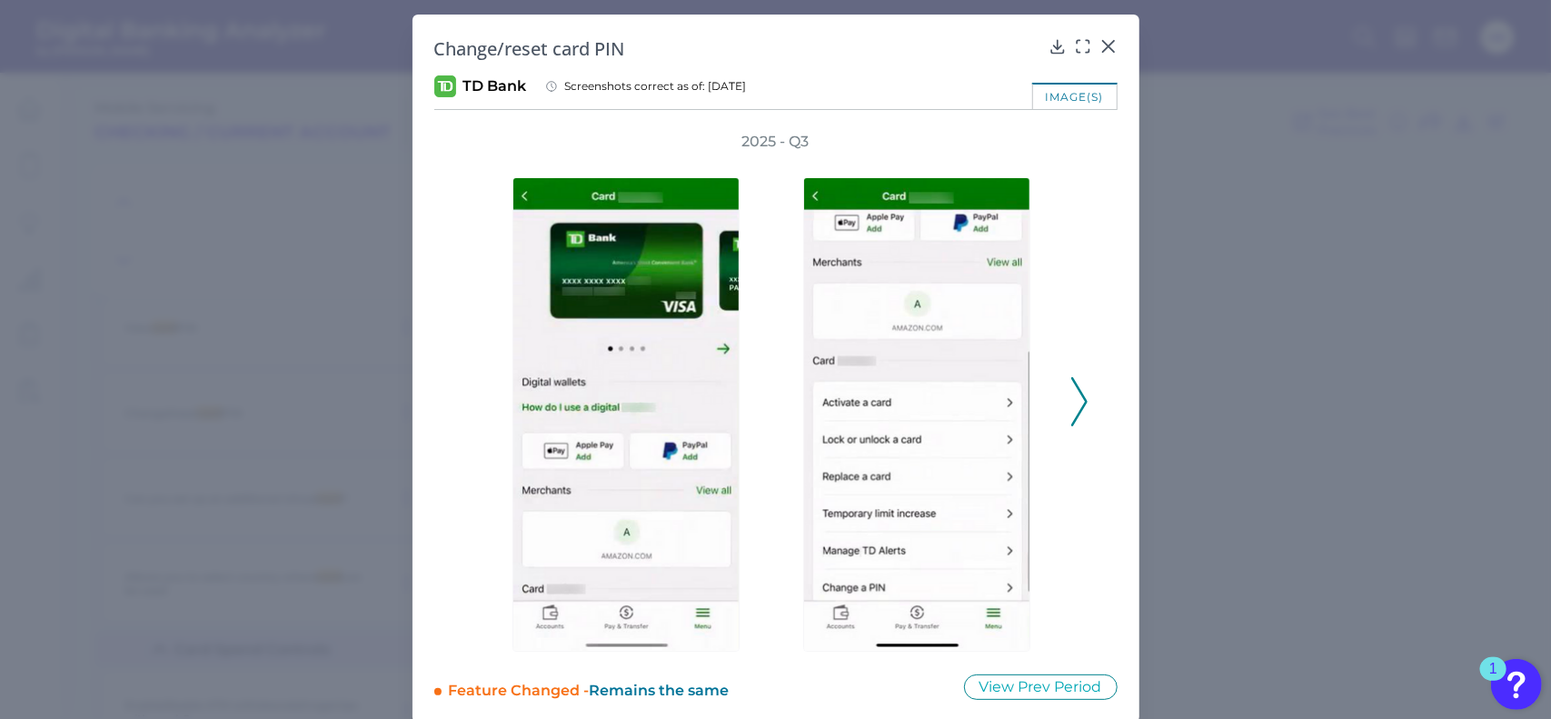
click at [1081, 403] on polyline at bounding box center [1079, 401] width 14 height 46
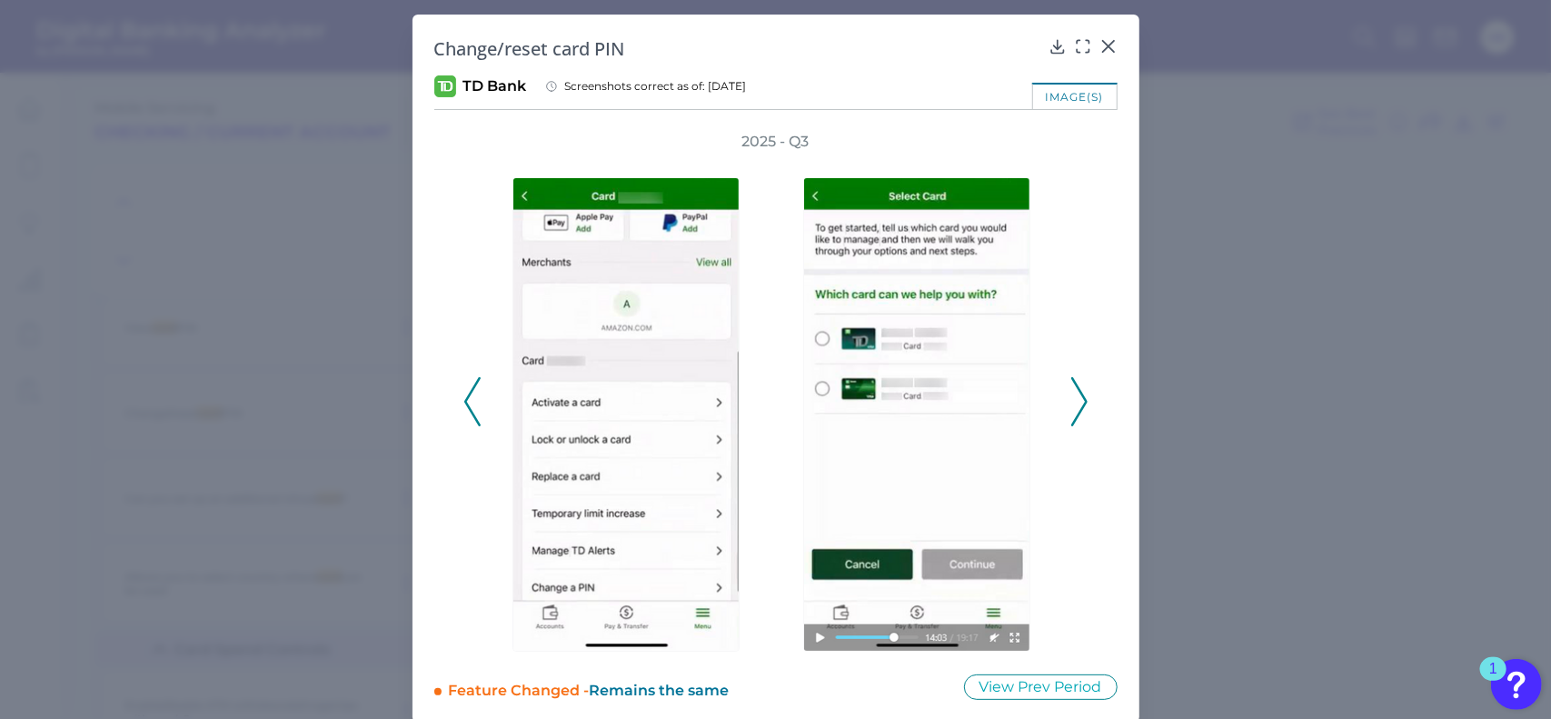
click at [473, 399] on icon at bounding box center [472, 401] width 16 height 49
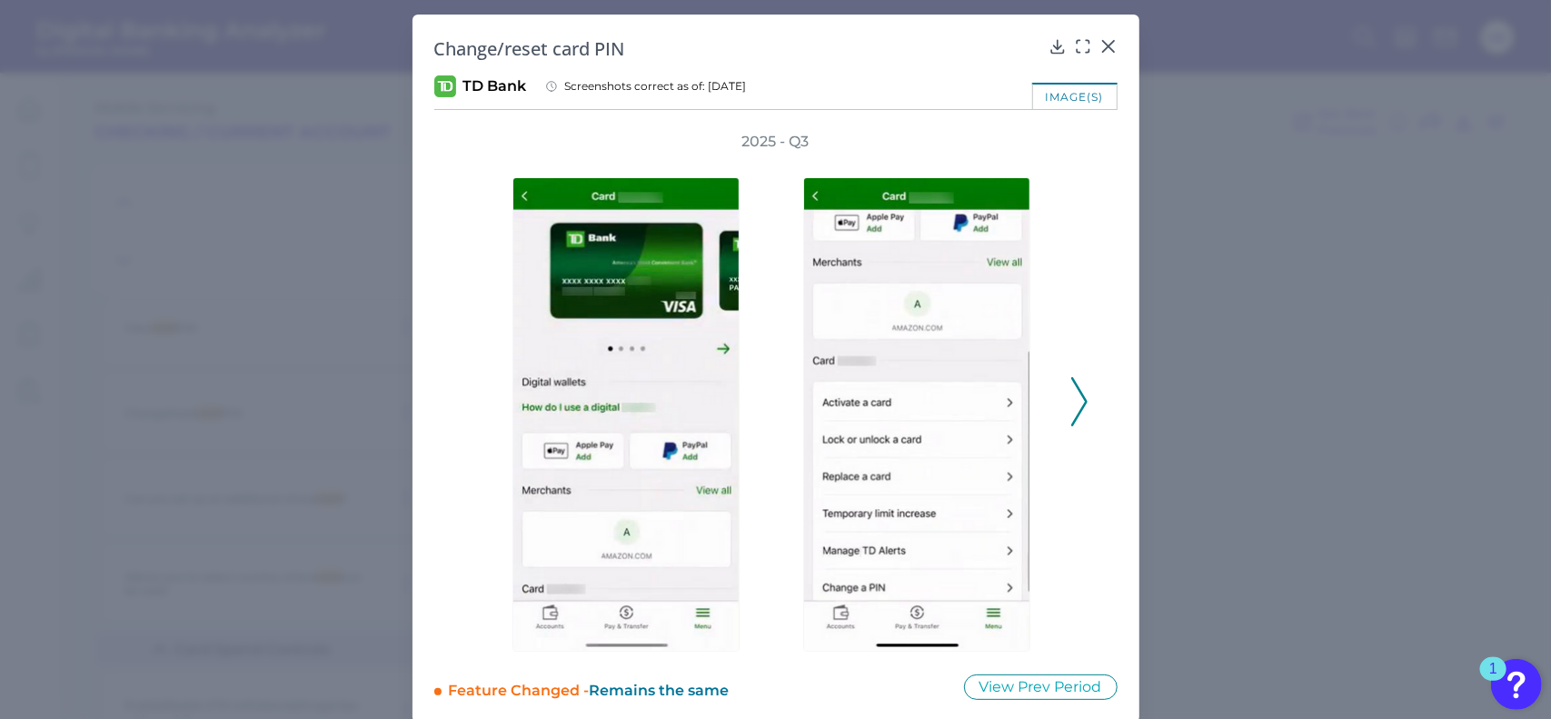
click at [1071, 413] on button at bounding box center [1080, 401] width 18 height 49
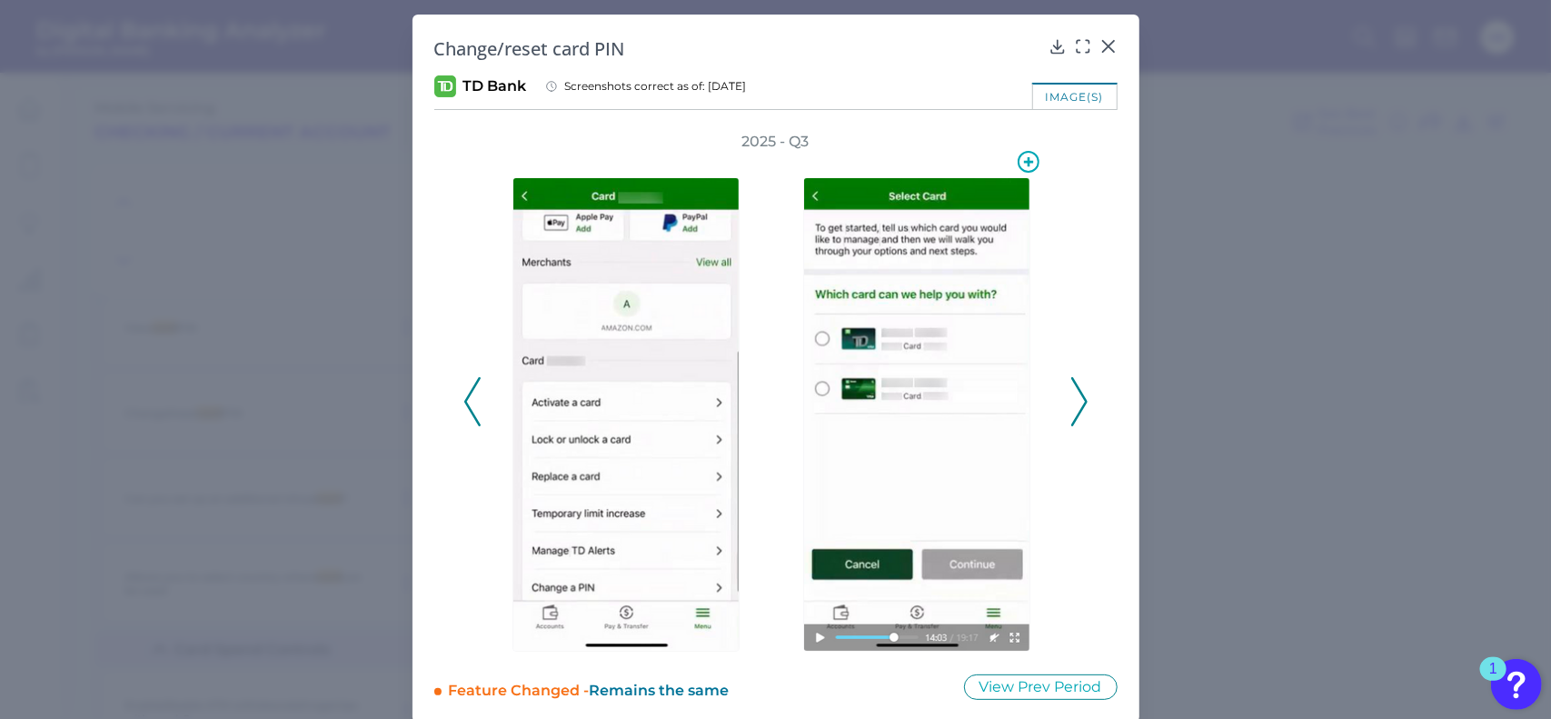
click at [813, 637] on img at bounding box center [916, 414] width 227 height 474
click at [1007, 684] on button "View Prev Period" at bounding box center [1041, 686] width 154 height 25
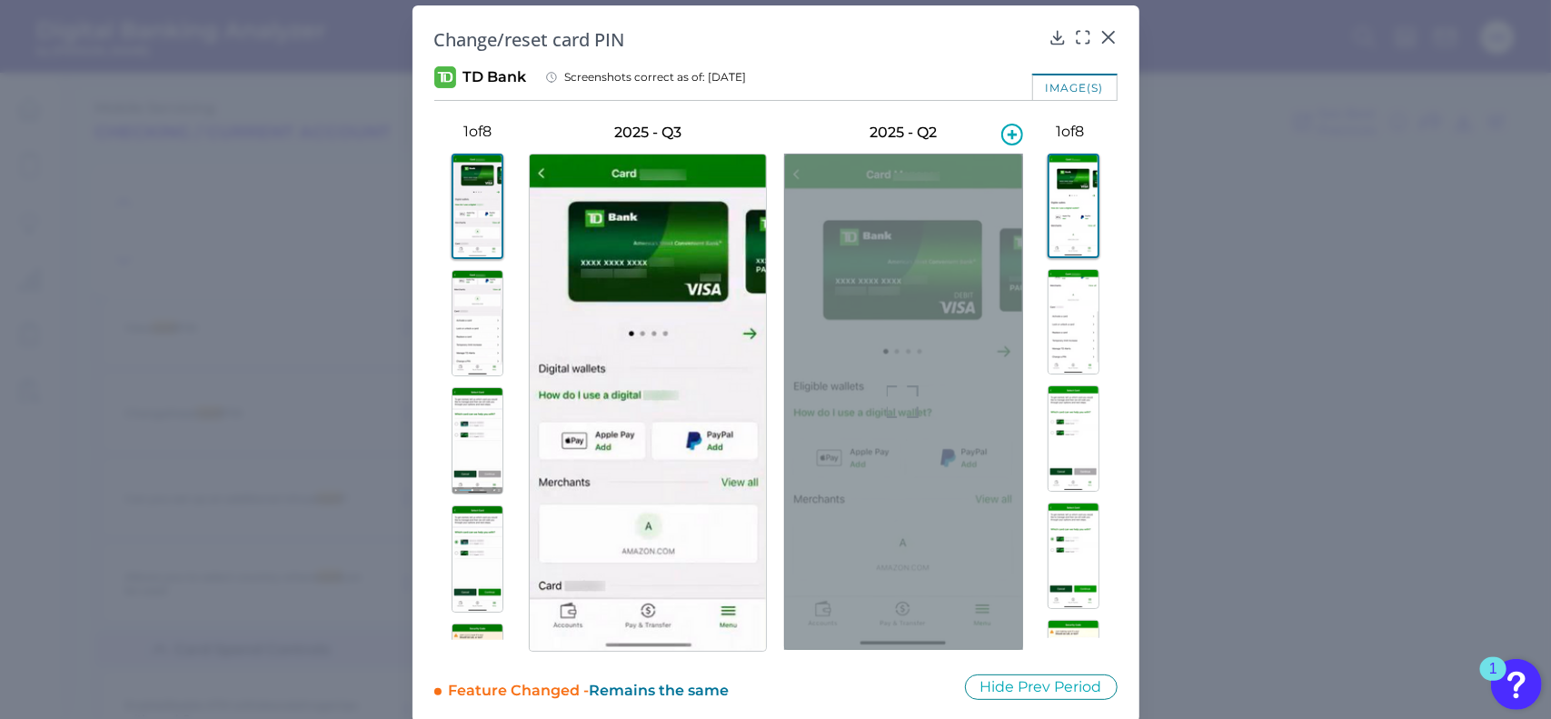
scroll to position [0, 0]
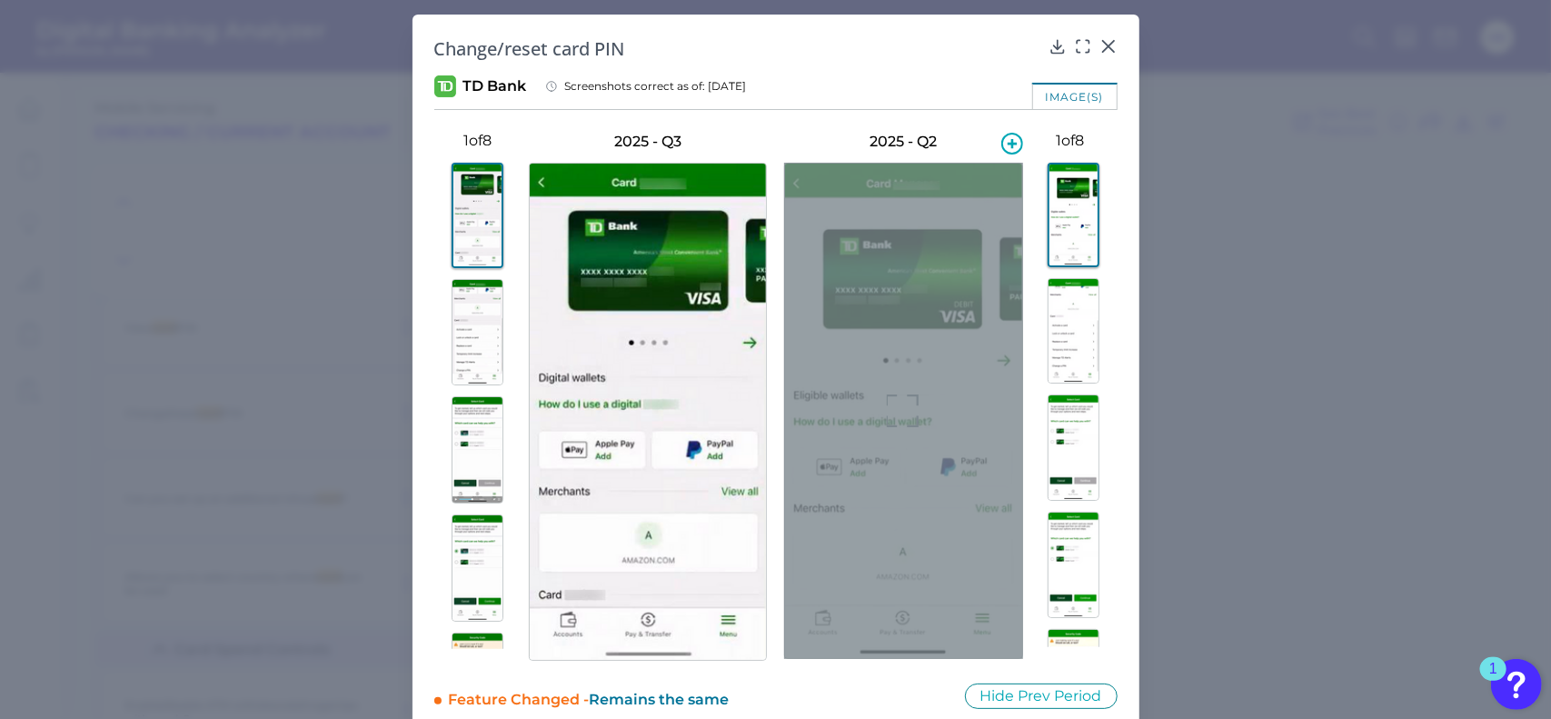
click at [943, 300] on div at bounding box center [903, 411] width 238 height 496
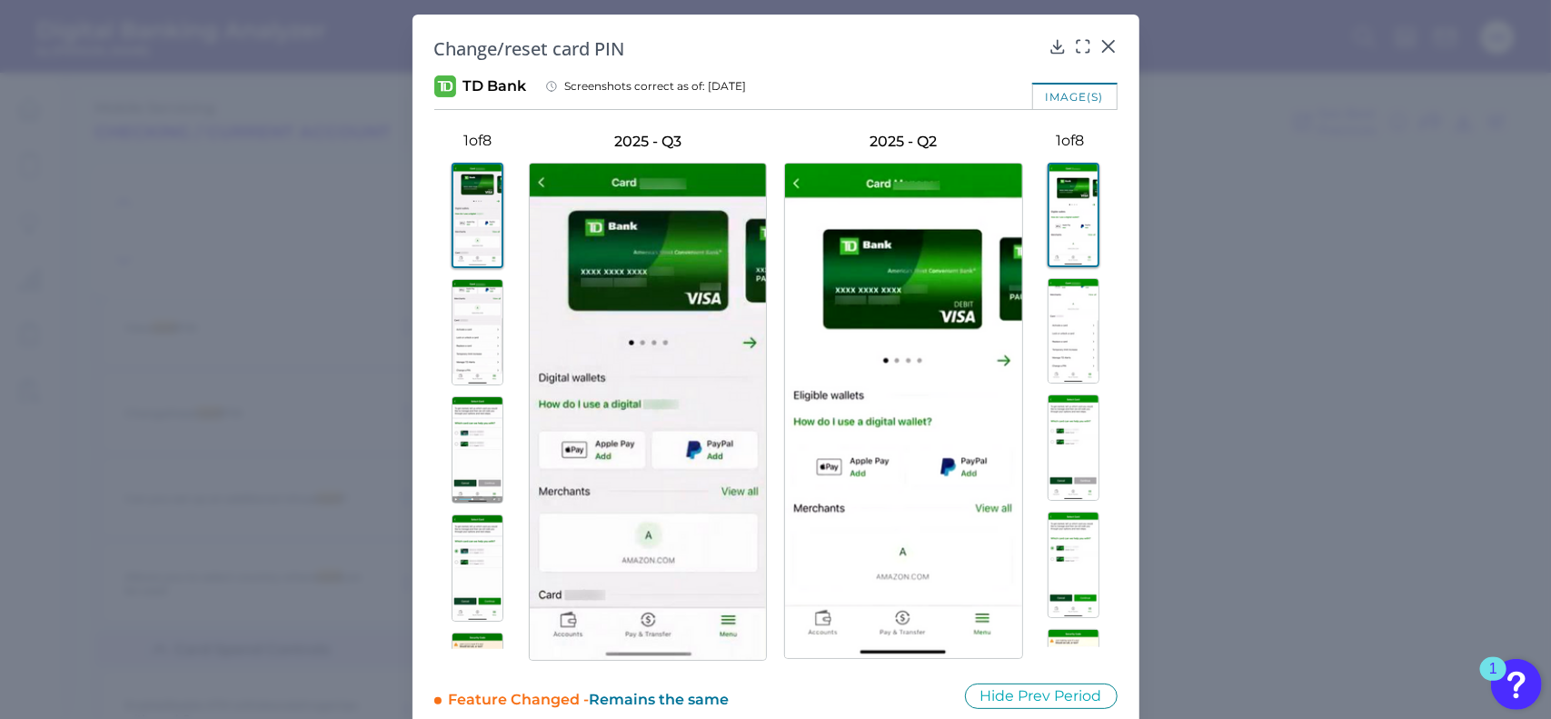
click at [1061, 319] on img at bounding box center [1074, 331] width 52 height 106
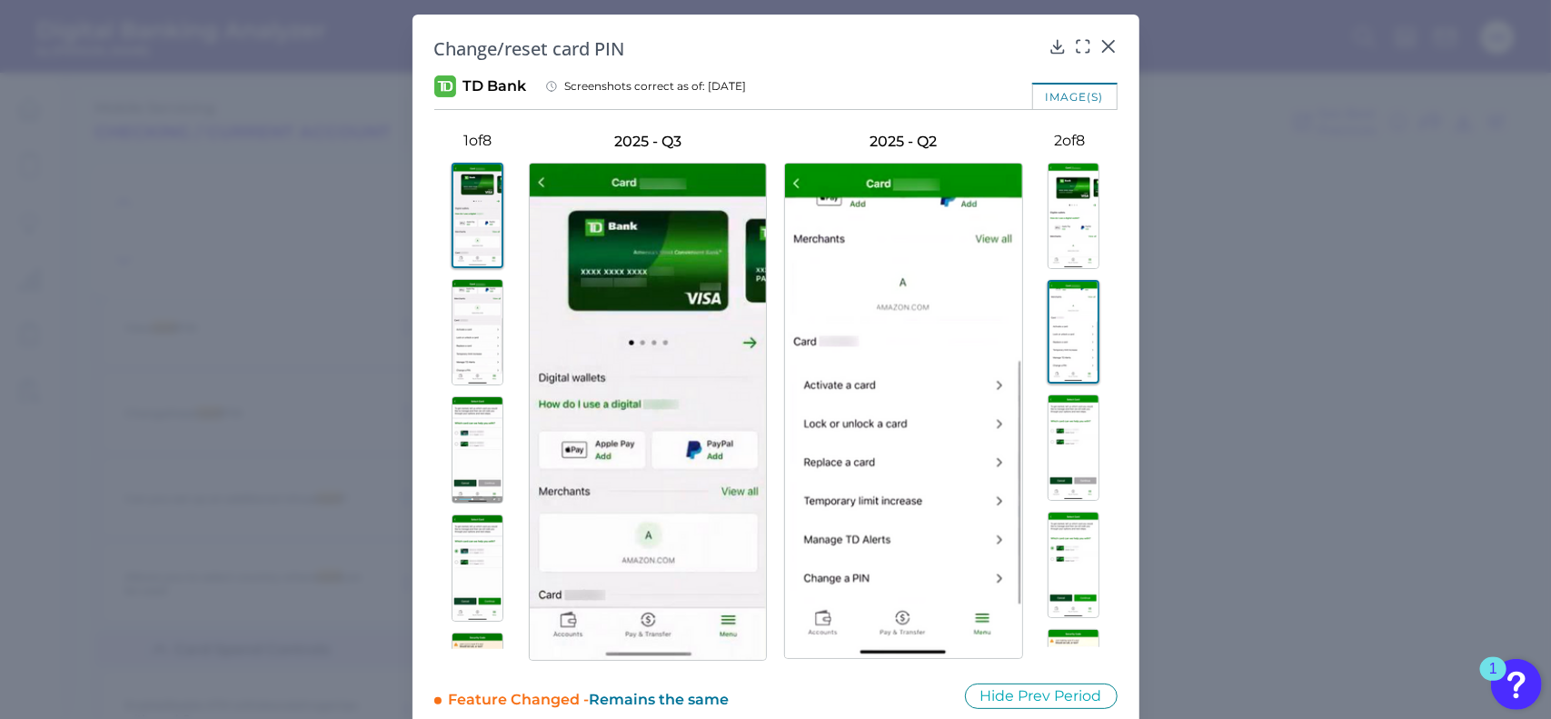
click at [1052, 429] on img at bounding box center [1074, 447] width 52 height 106
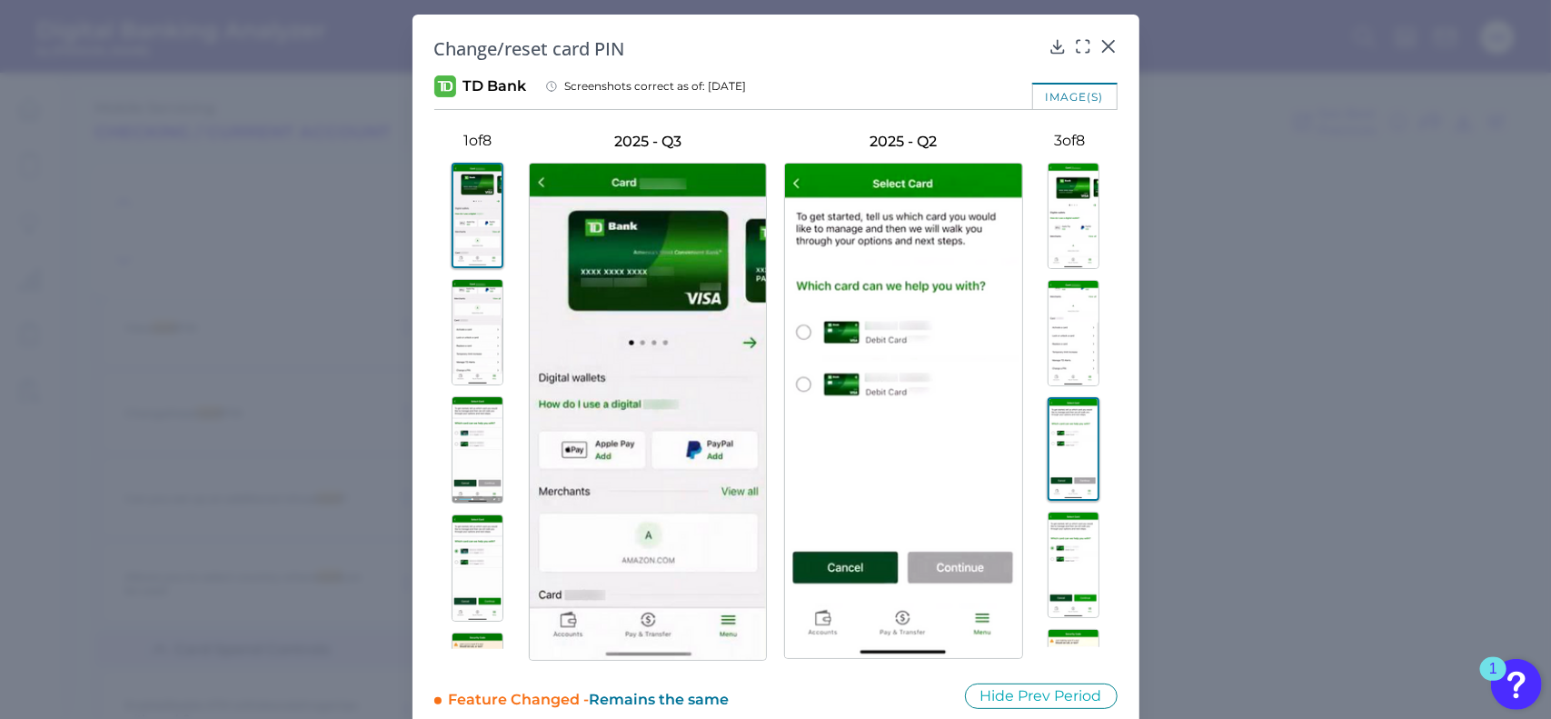
click at [1071, 534] on img at bounding box center [1074, 565] width 52 height 106
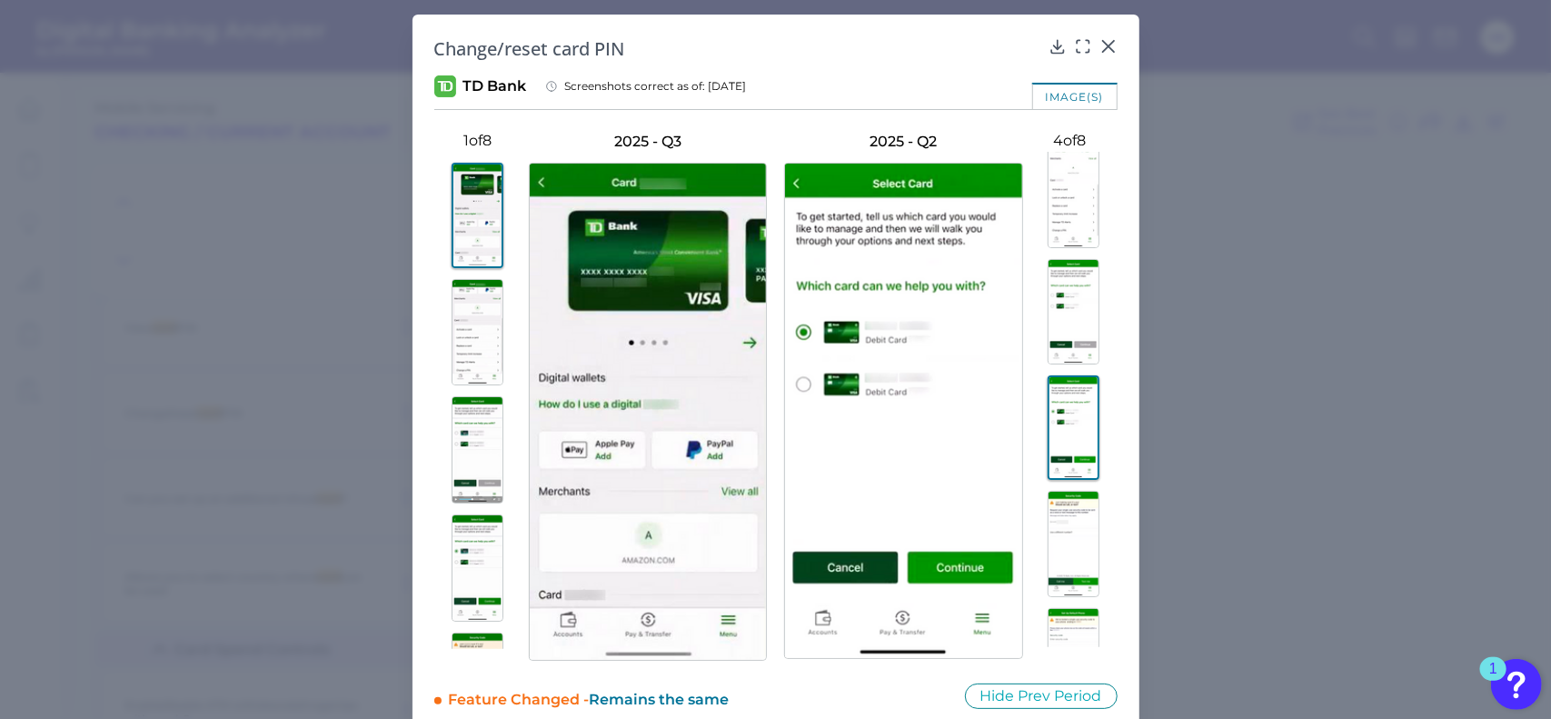
scroll to position [182, 0]
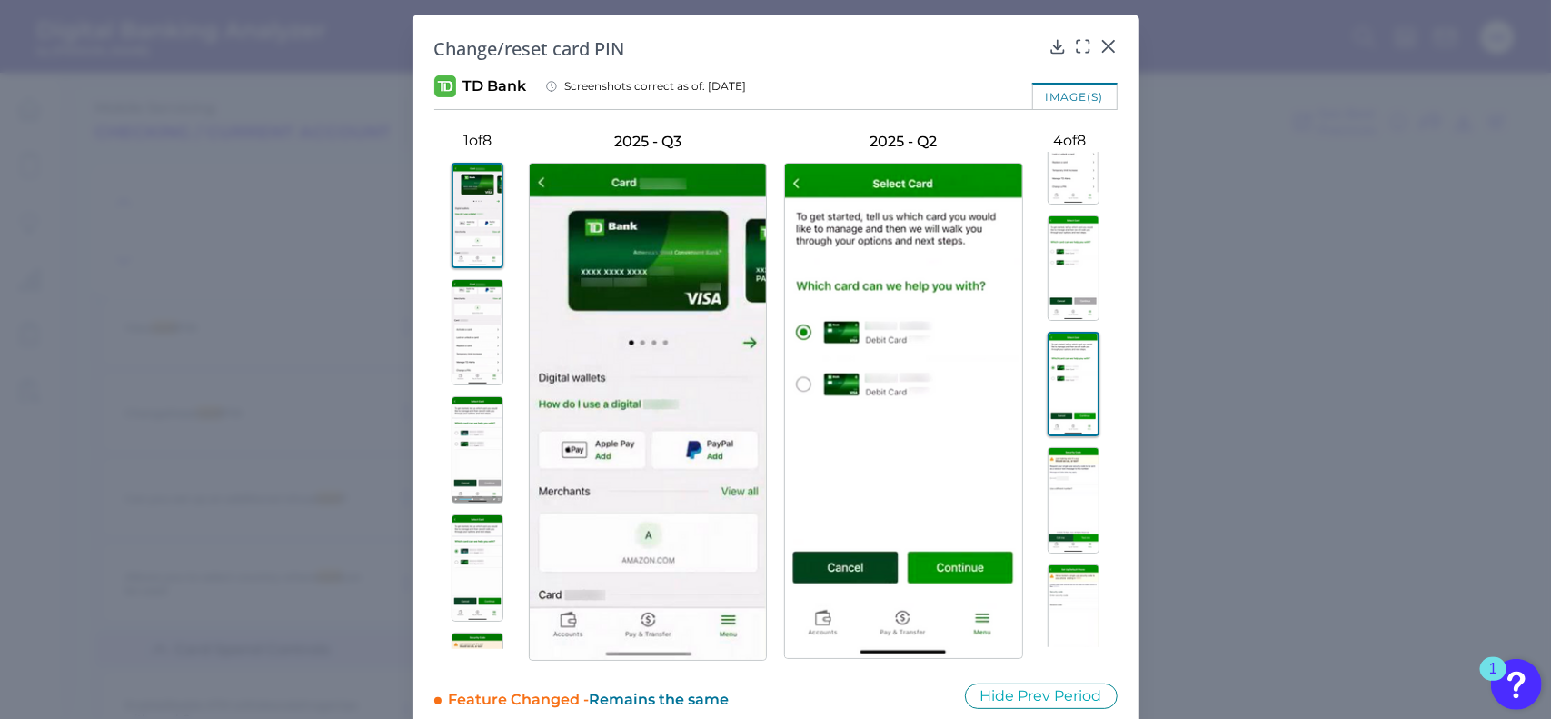
click at [1071, 500] on img at bounding box center [1074, 500] width 52 height 106
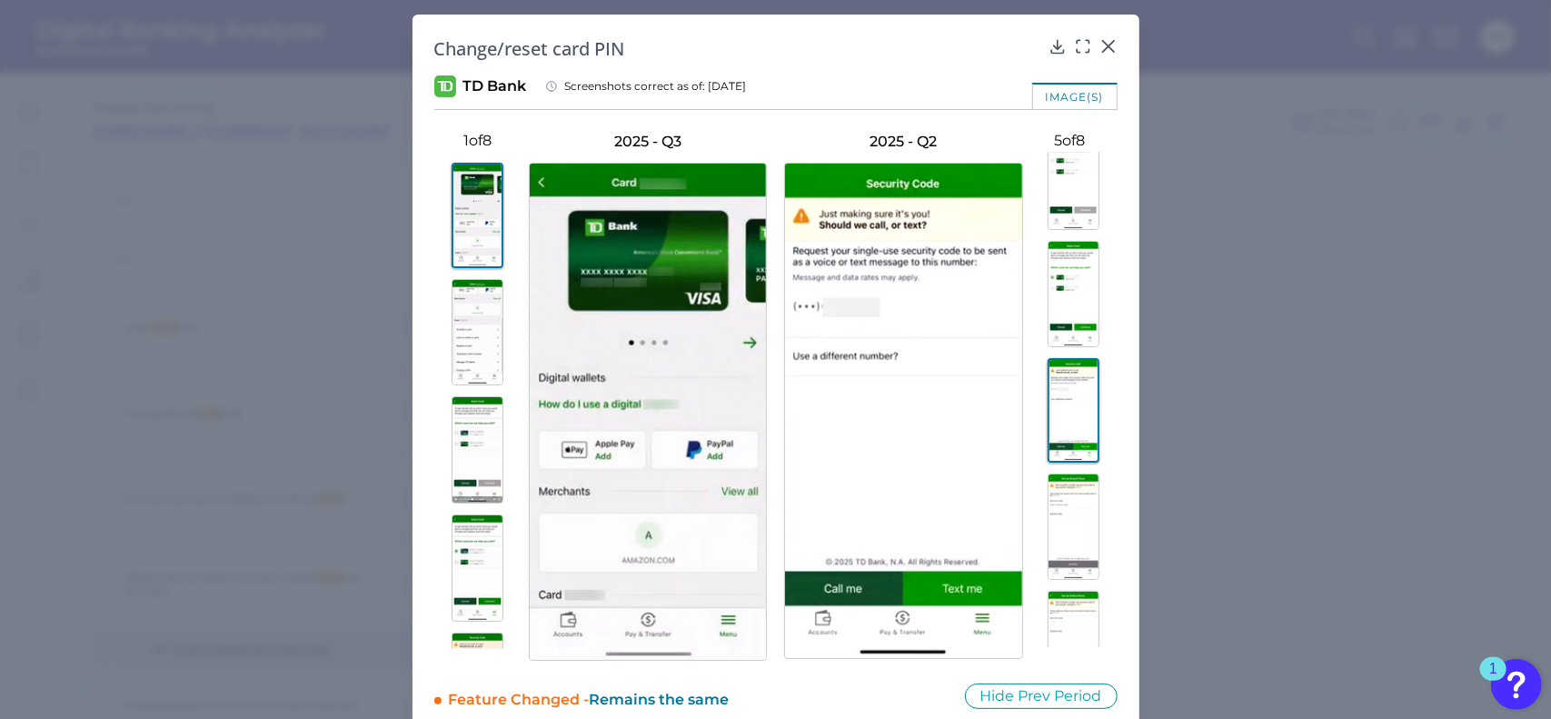
scroll to position [364, 0]
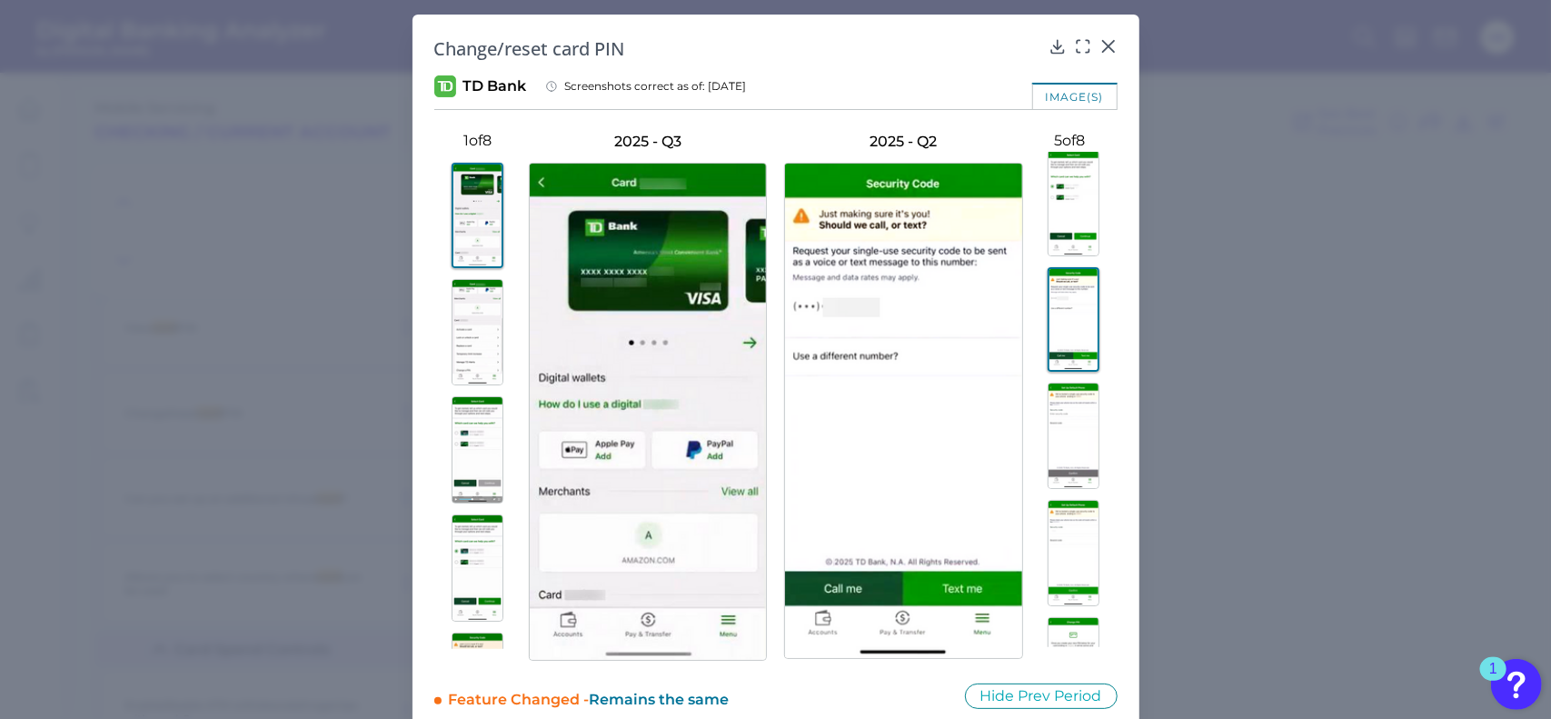
click at [1061, 433] on img at bounding box center [1074, 436] width 52 height 106
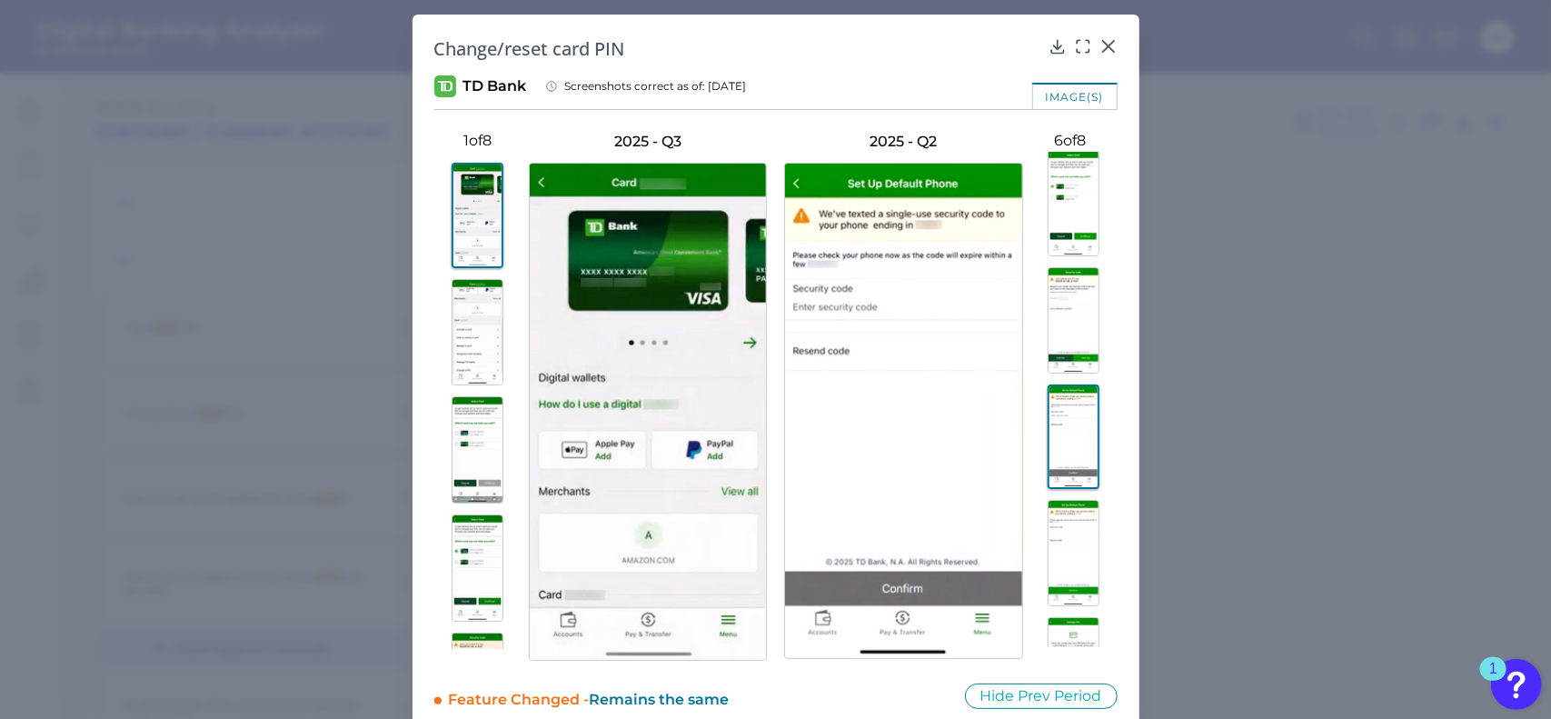
click at [481, 352] on img at bounding box center [478, 332] width 52 height 107
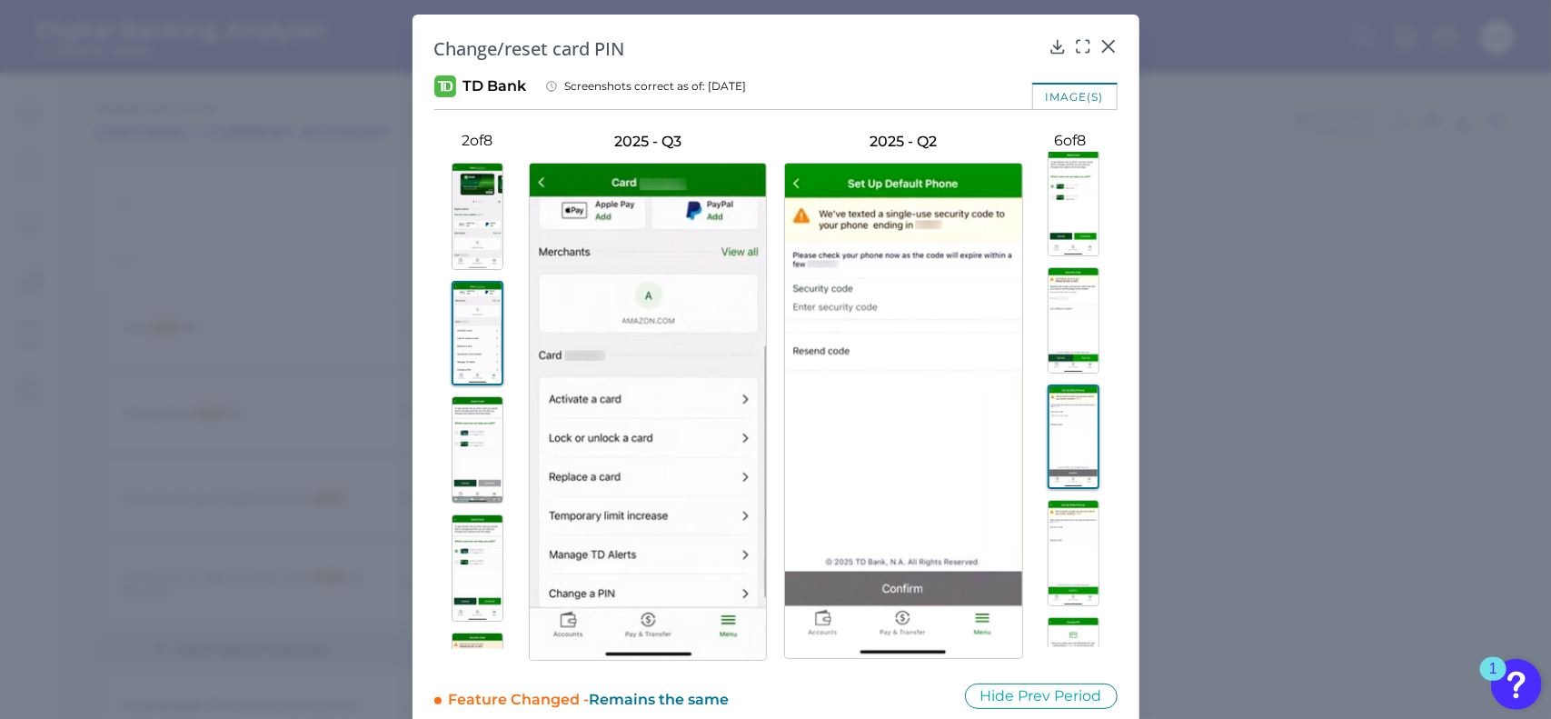
click at [483, 441] on img at bounding box center [478, 449] width 52 height 107
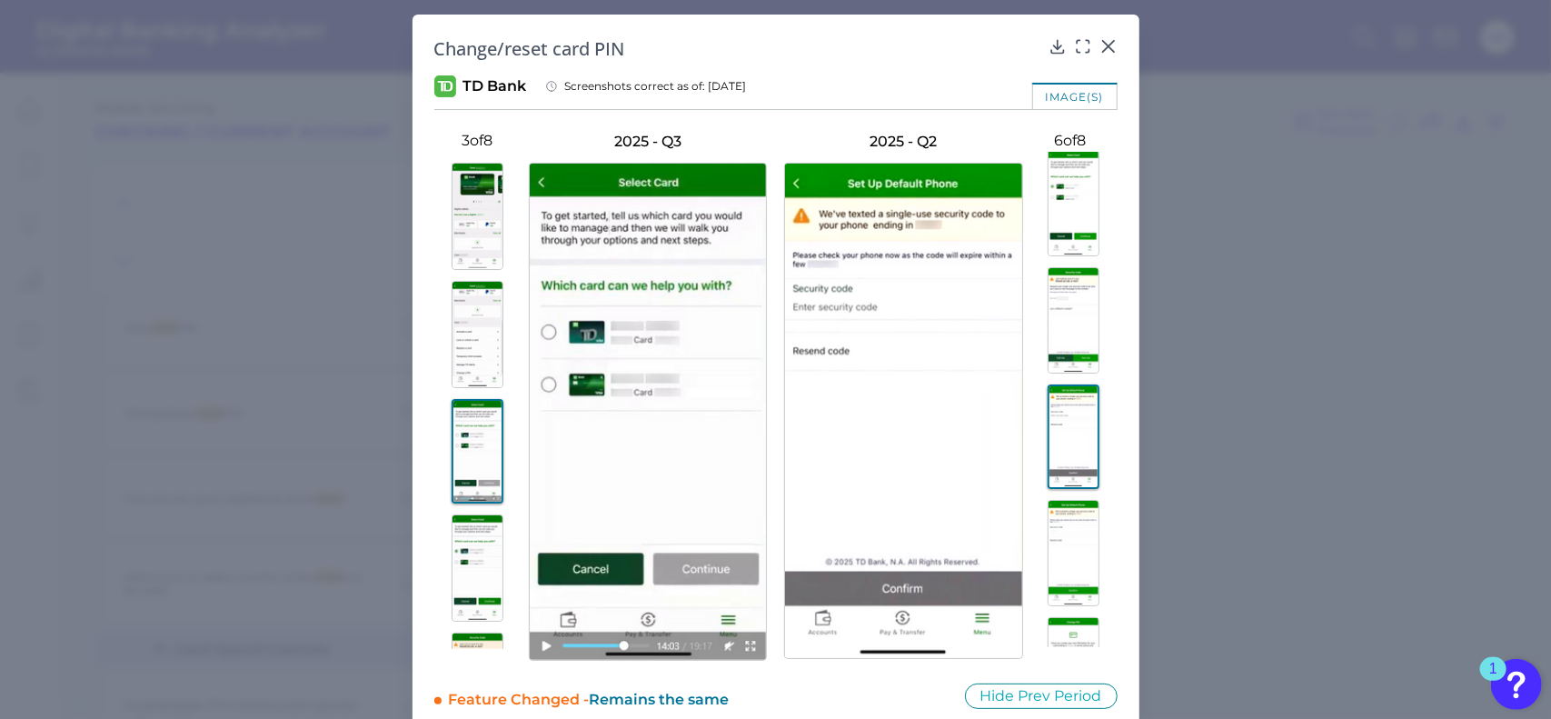
click at [469, 550] on img at bounding box center [478, 567] width 52 height 107
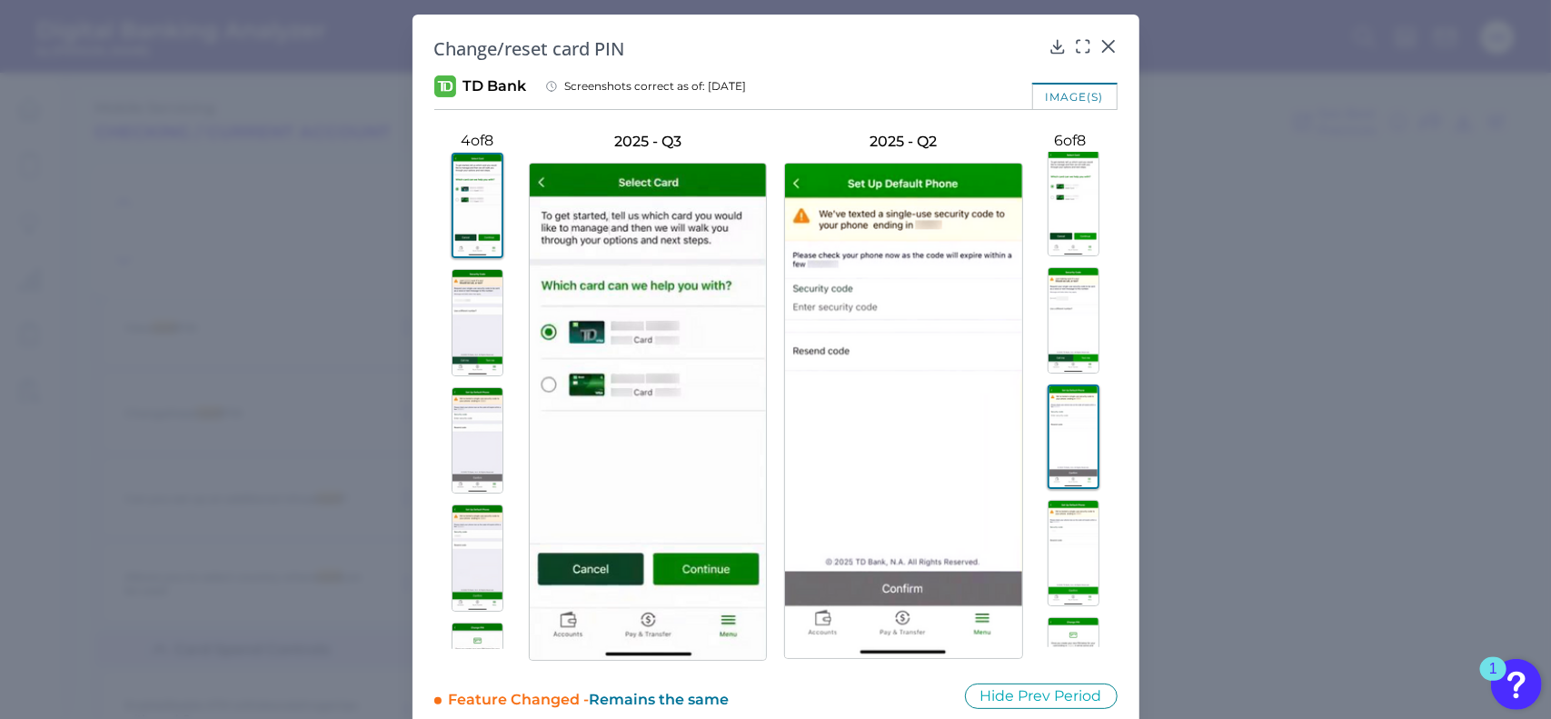
click at [465, 328] on img at bounding box center [478, 322] width 52 height 107
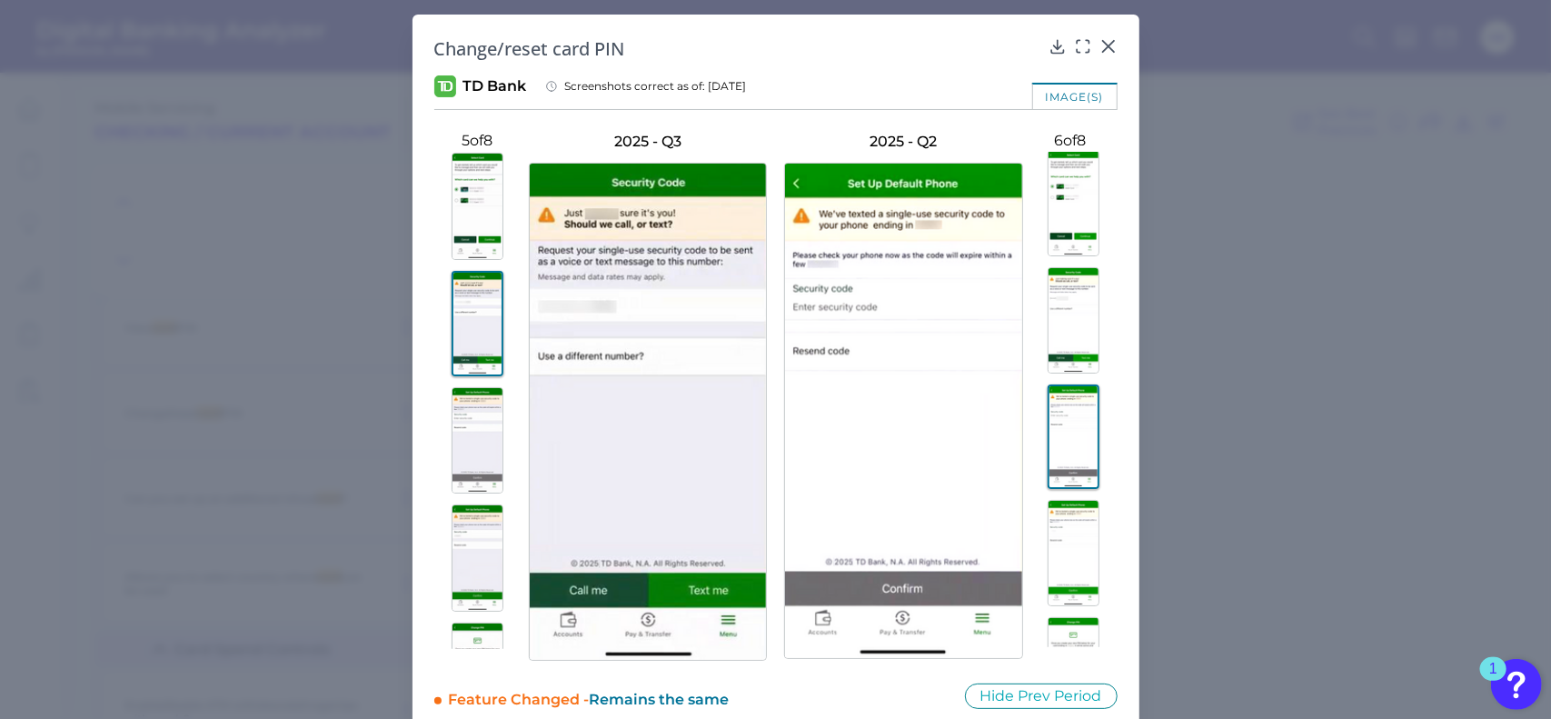
click at [474, 453] on img at bounding box center [478, 440] width 52 height 107
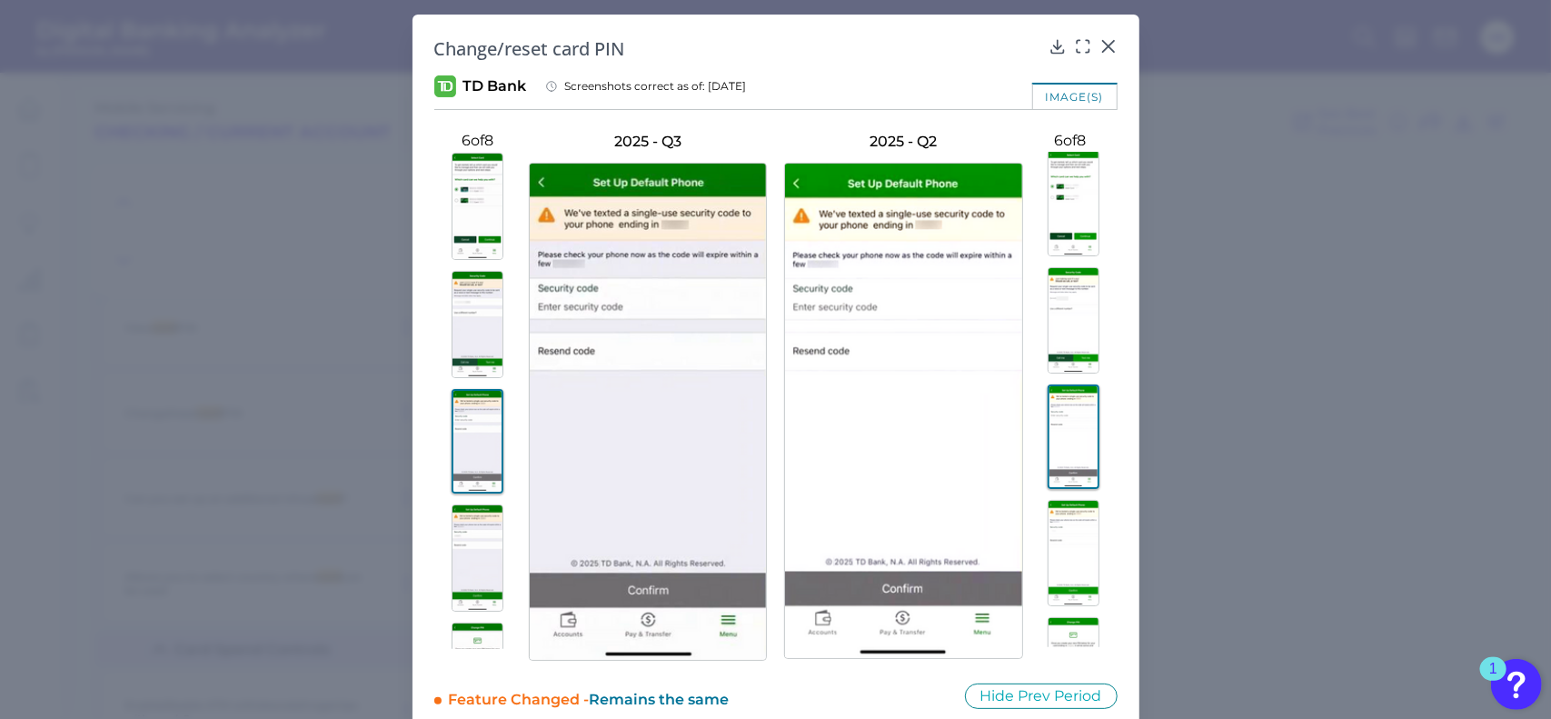
click at [1106, 57] on div "Change/reset card PIN" at bounding box center [775, 48] width 683 height 25
click at [1100, 50] on div at bounding box center [1105, 59] width 18 height 18
click at [1107, 42] on icon at bounding box center [1109, 46] width 18 height 18
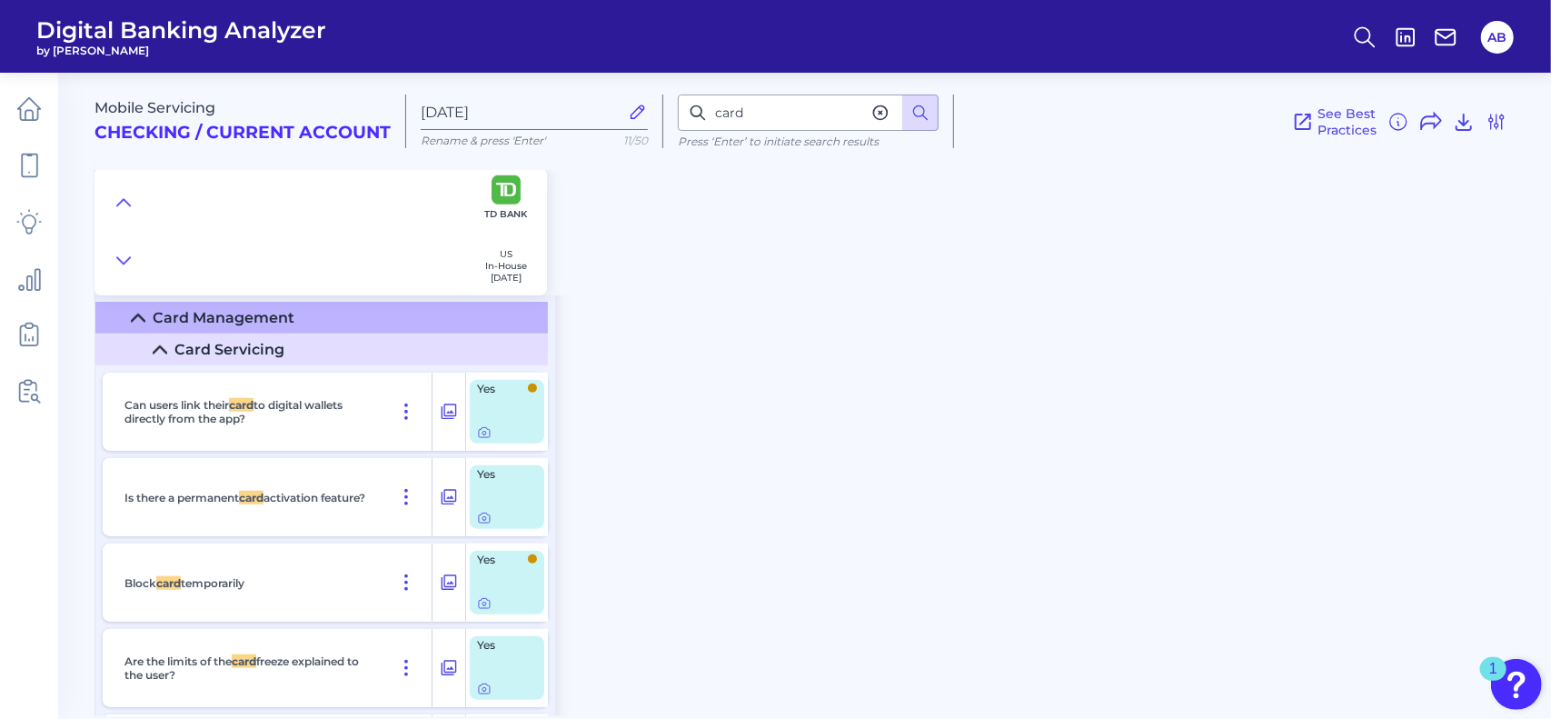
scroll to position [14789, 0]
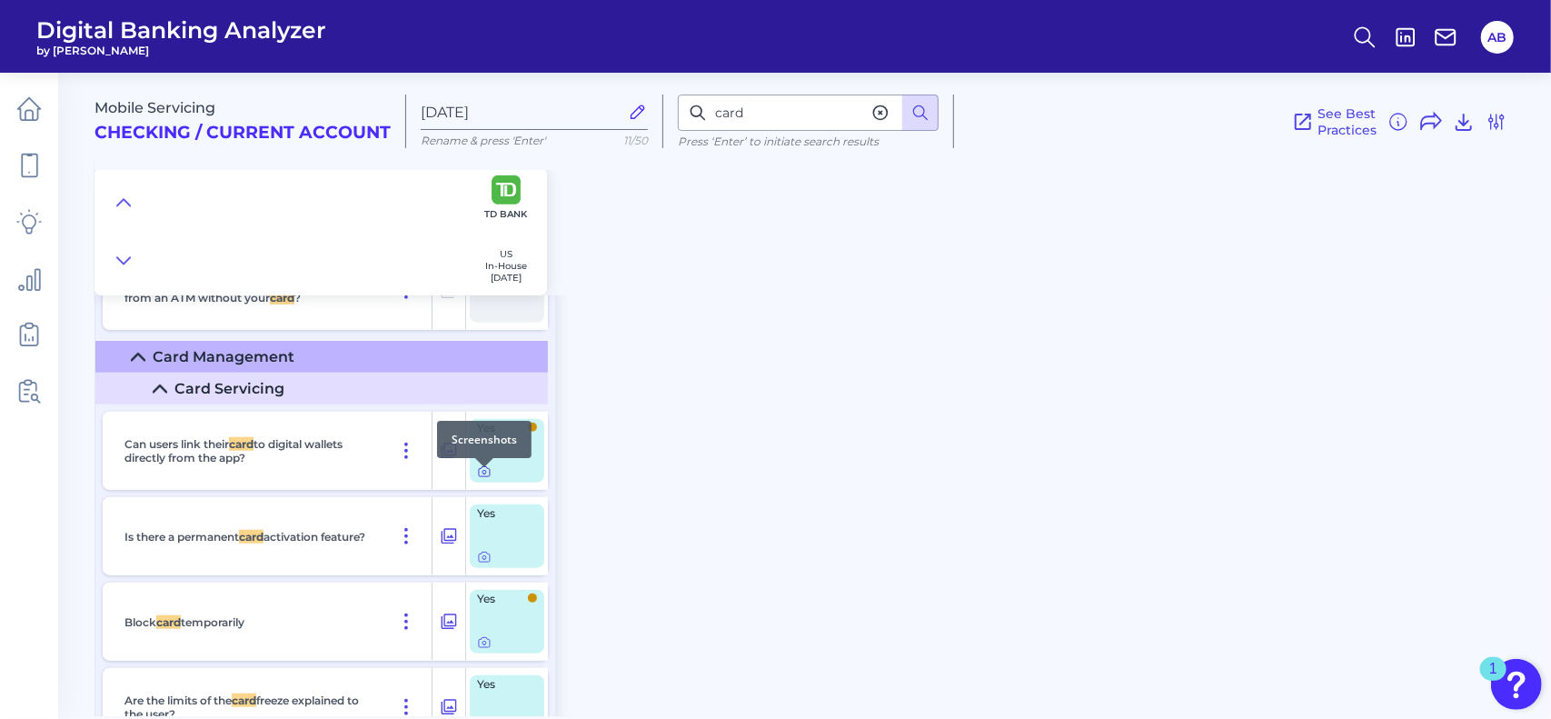
click at [491, 479] on icon at bounding box center [484, 471] width 15 height 15
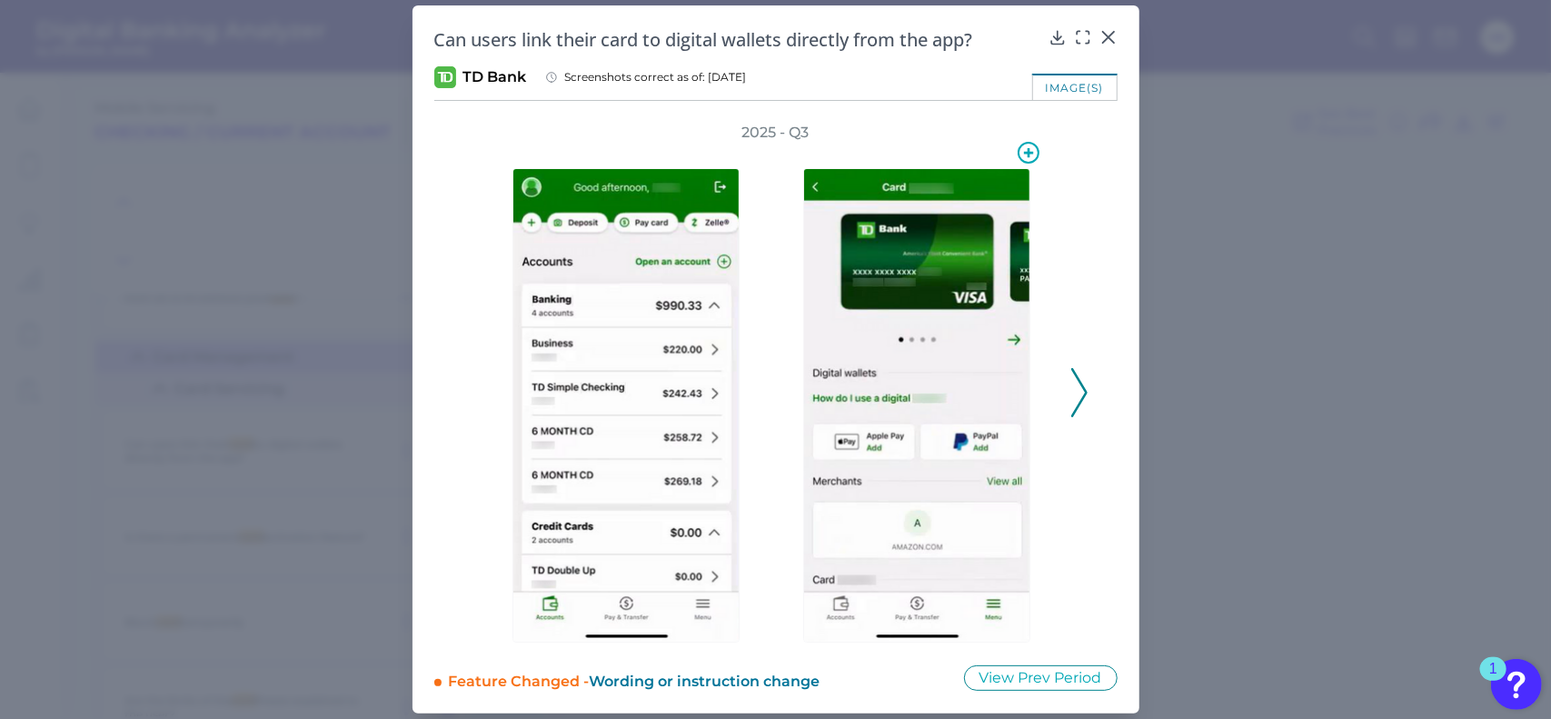
scroll to position [17, 0]
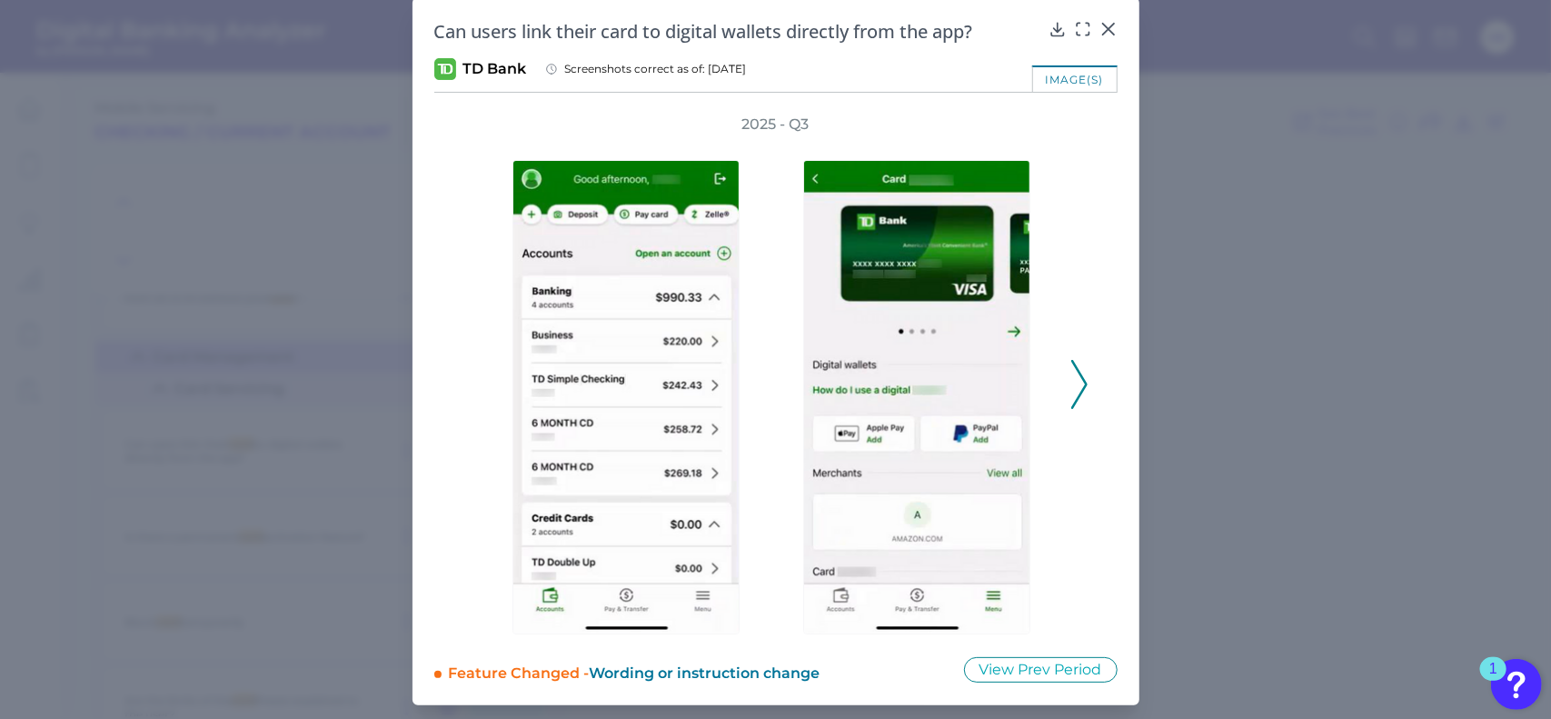
click at [1075, 384] on icon at bounding box center [1079, 384] width 16 height 49
